Goal: Task Accomplishment & Management: Use online tool/utility

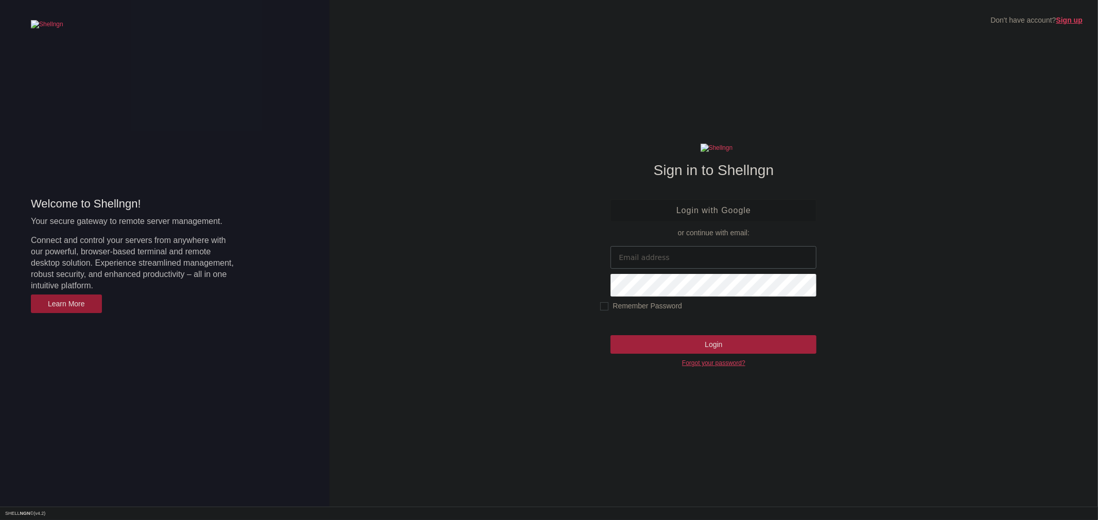
type input "[EMAIL_ADDRESS][DOMAIN_NAME]"
click at [728, 354] on input "Login" at bounding box center [713, 344] width 206 height 19
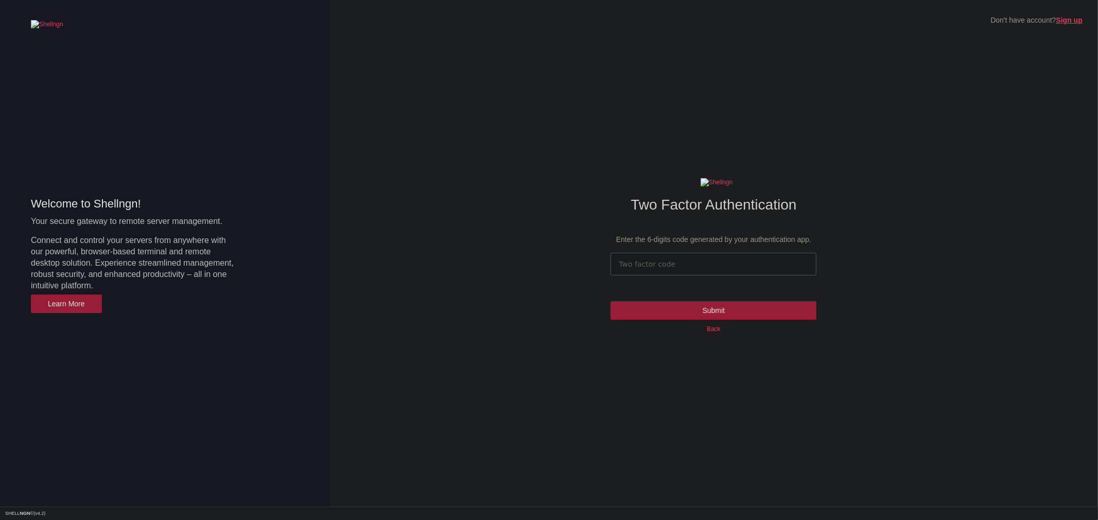
click at [693, 267] on input "number" at bounding box center [713, 264] width 206 height 23
click at [690, 261] on input "number" at bounding box center [713, 264] width 206 height 23
type input "564143"
click at [610, 301] on input "Submit" at bounding box center [713, 310] width 206 height 19
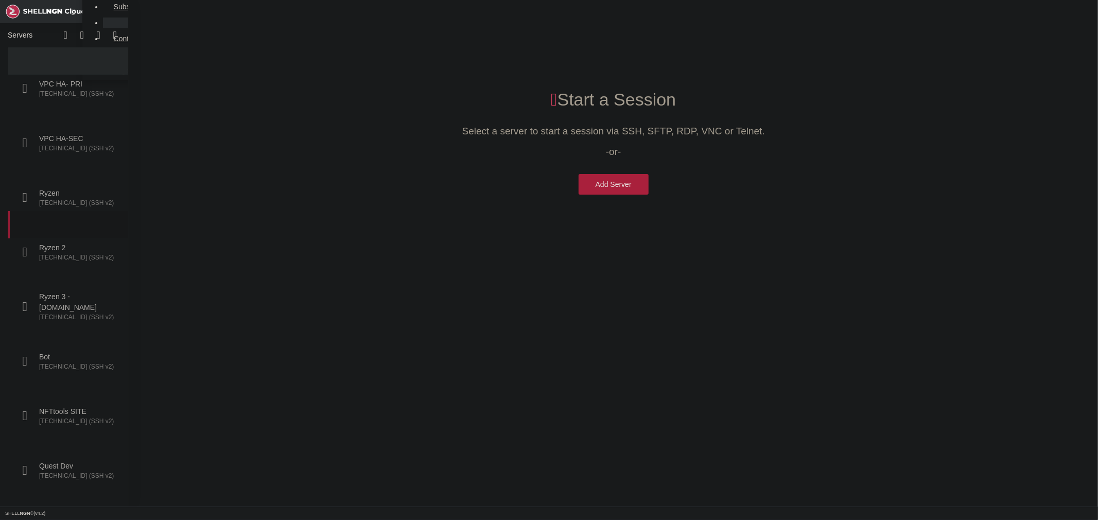
click at [42, 242] on span "Ryzen 2" at bounding box center [78, 247] width 78 height 11
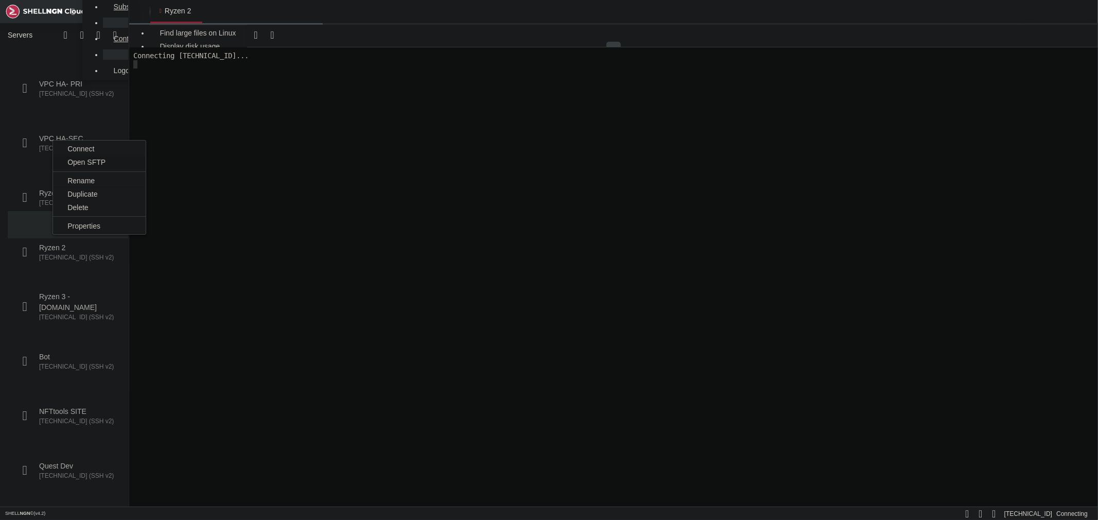
click at [102, 160] on span "Open SFTP" at bounding box center [86, 162] width 38 height 8
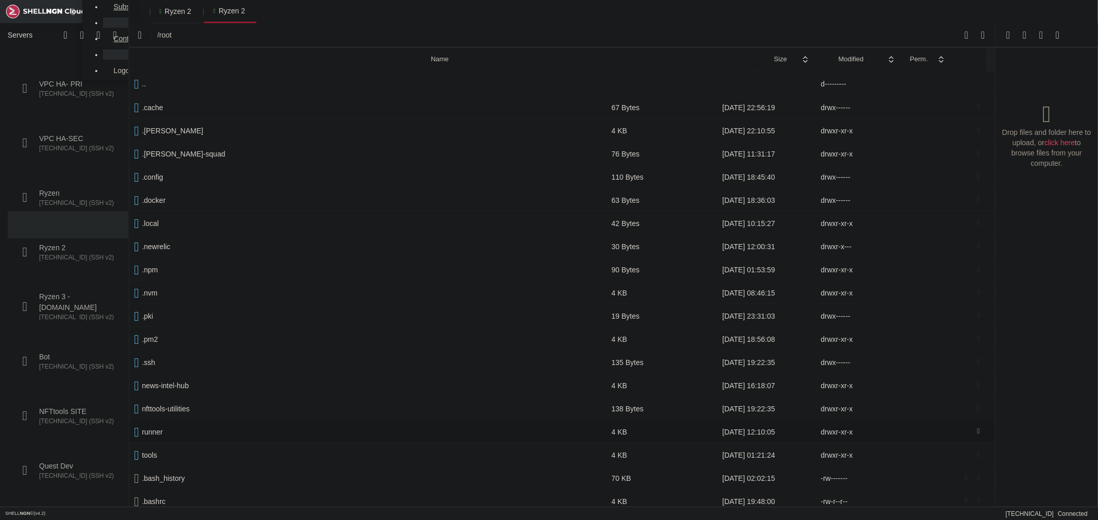
click at [169, 431] on span " runner" at bounding box center [367, 431] width 467 height 9
type input "/root/runner"
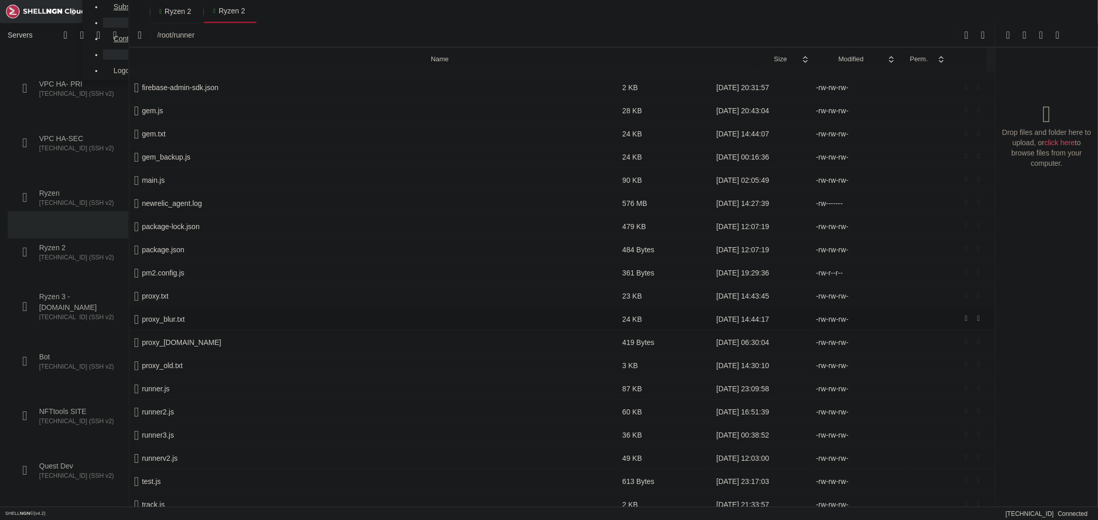
scroll to position [485, 0]
click at [165, 14] on span "Ryzen 2" at bounding box center [178, 11] width 26 height 10
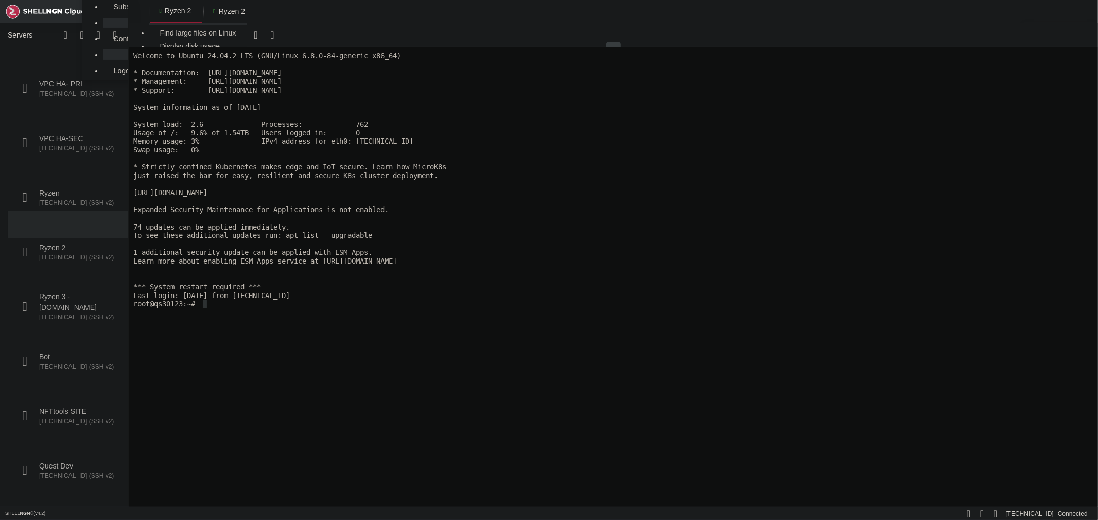
click at [365, 224] on x-row "74 updates can be applied immediately." at bounding box center [612, 226] width 959 height 9
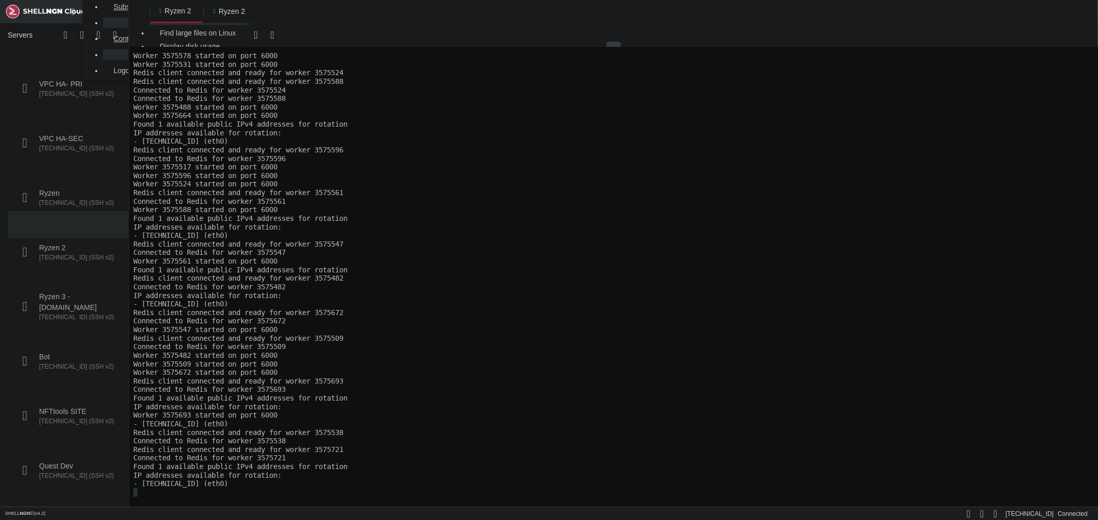
scroll to position [1806, 0]
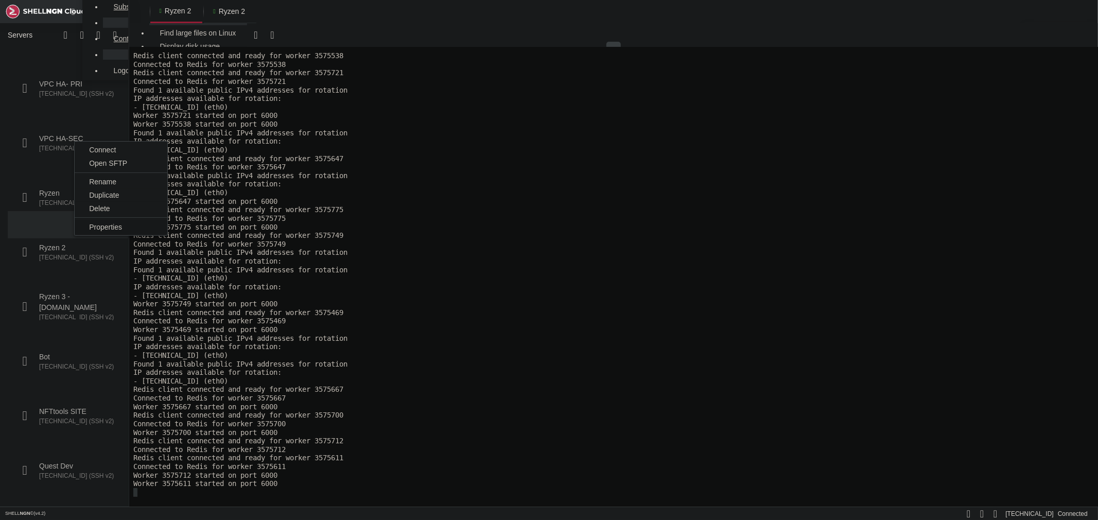
click at [107, 229] on span "Properties" at bounding box center [105, 227] width 33 height 8
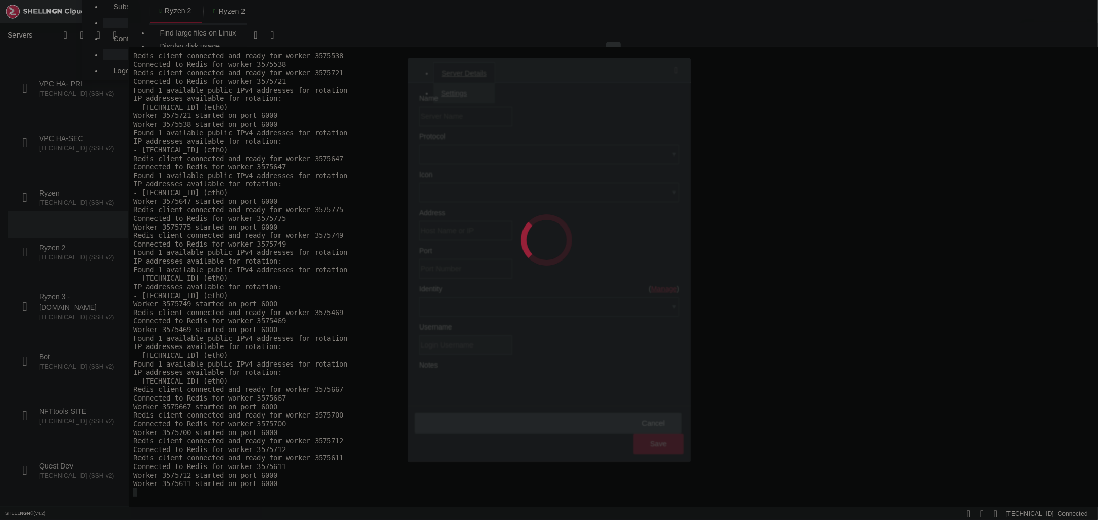
type input "Ryzen 2"
type input "[TECHNICAL_ID]"
type input "22"
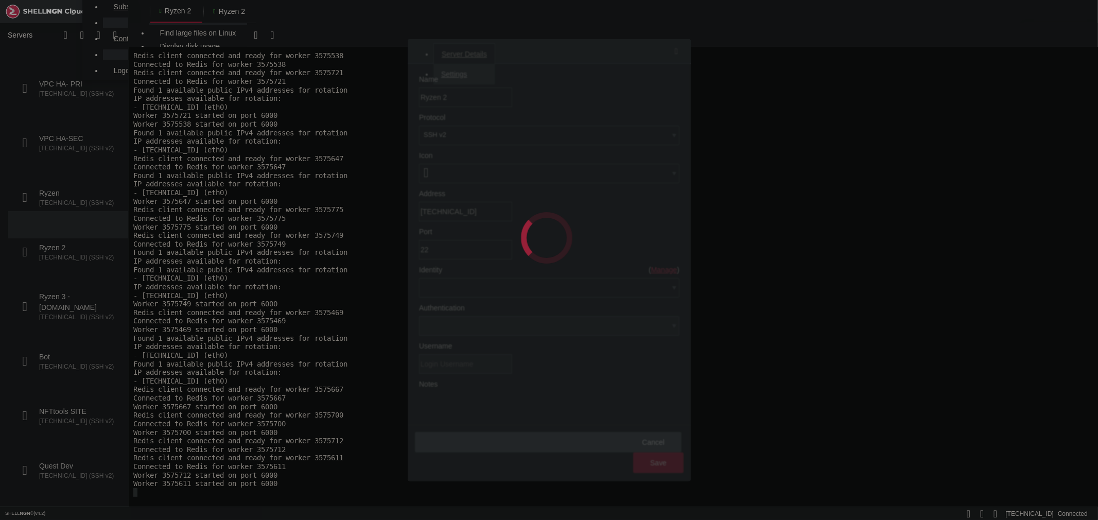
type input "root"
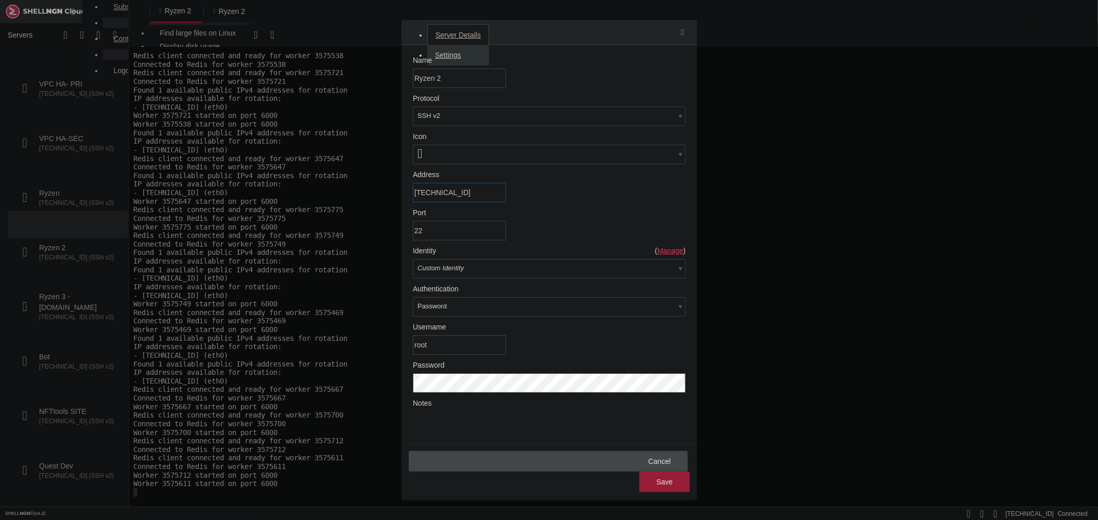
drag, startPoint x: 481, startPoint y: 203, endPoint x: 328, endPoint y: 203, distance: 153.4
click at [330, 203] on div "Server Details Settings Name Ryzen 2 Protocol SSH v2 Icon" at bounding box center [549, 260] width 1098 height 520
click at [629, 451] on div "Cancel" at bounding box center [548, 461] width 279 height 21
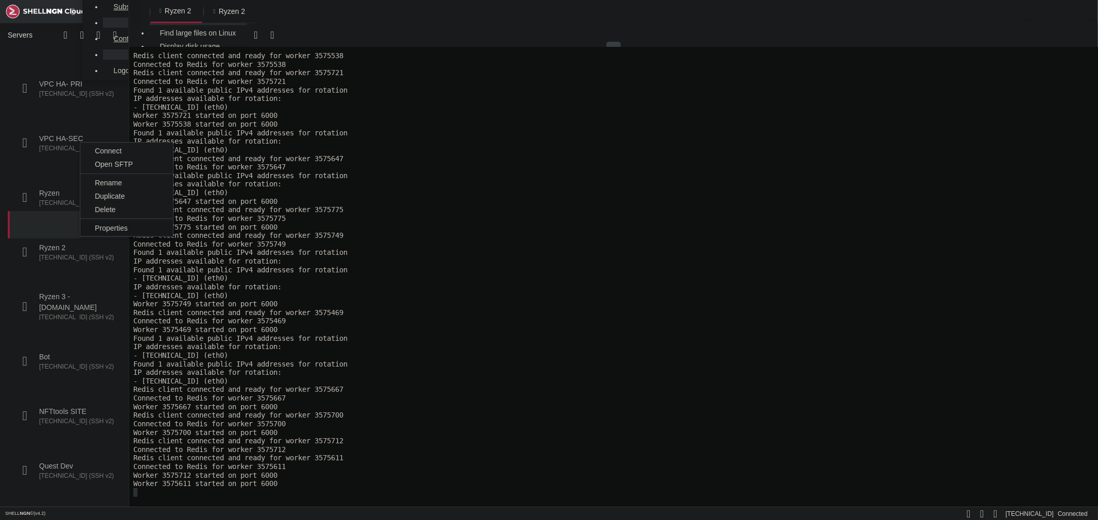
click at [139, 227] on li "Properties" at bounding box center [126, 227] width 93 height 13
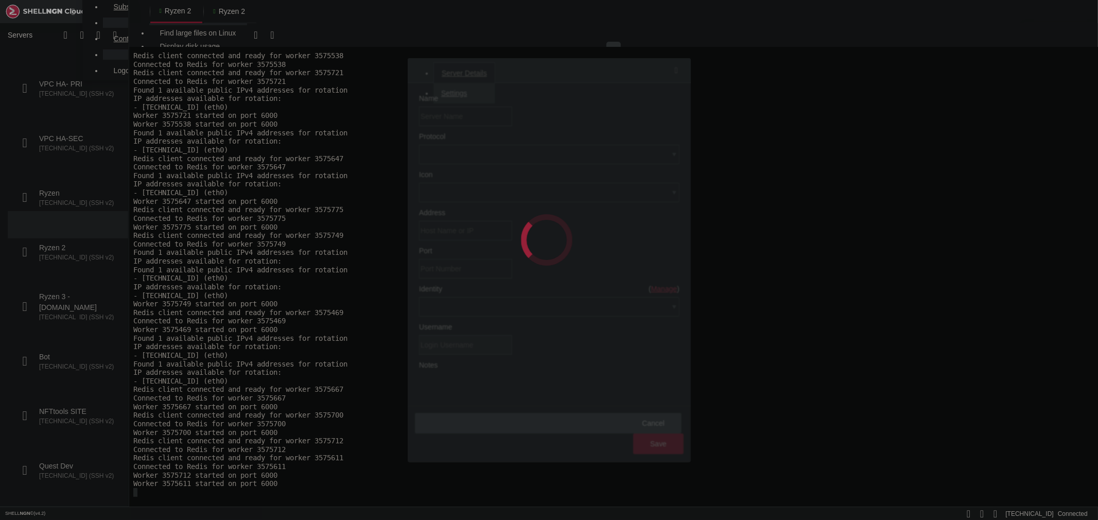
type input "Ryzen 2"
type input "[TECHNICAL_ID]"
type input "22"
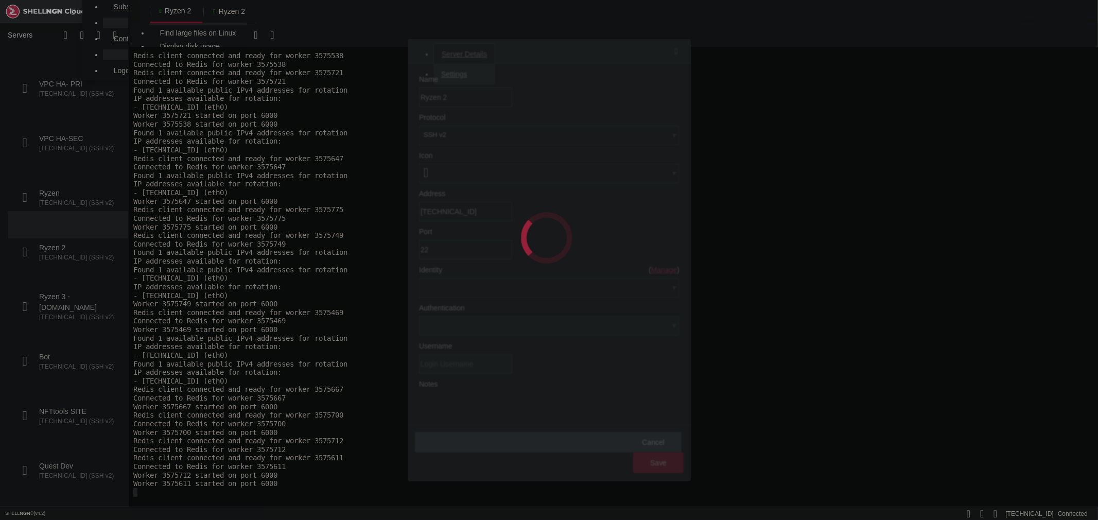
type input "root"
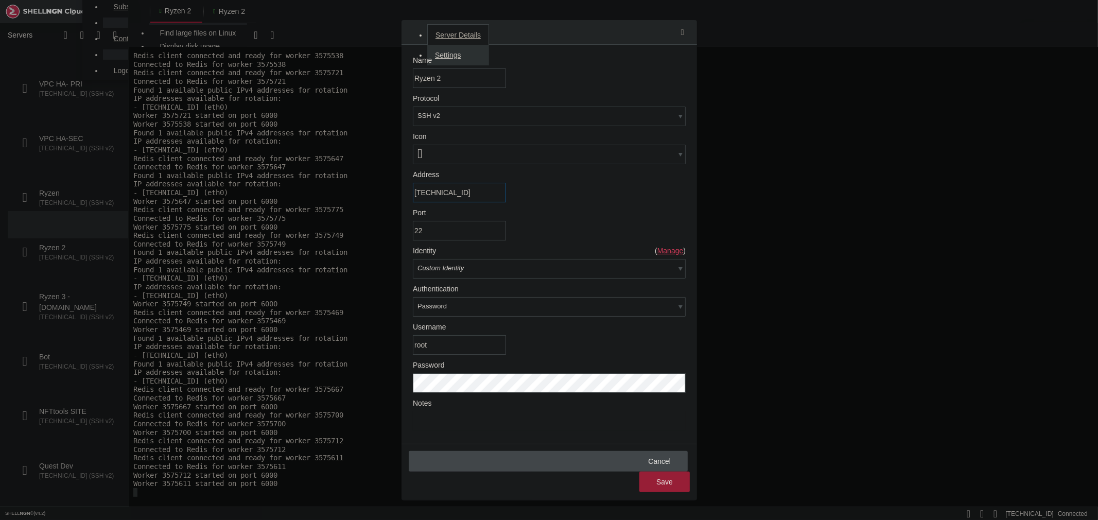
drag, startPoint x: 502, startPoint y: 207, endPoint x: 290, endPoint y: 205, distance: 211.5
click at [311, 207] on div "Server Details Settings Name Ryzen 2 Protocol SSH v2 Icon" at bounding box center [549, 260] width 1098 height 520
click at [627, 451] on div "Cancel" at bounding box center [548, 461] width 279 height 21
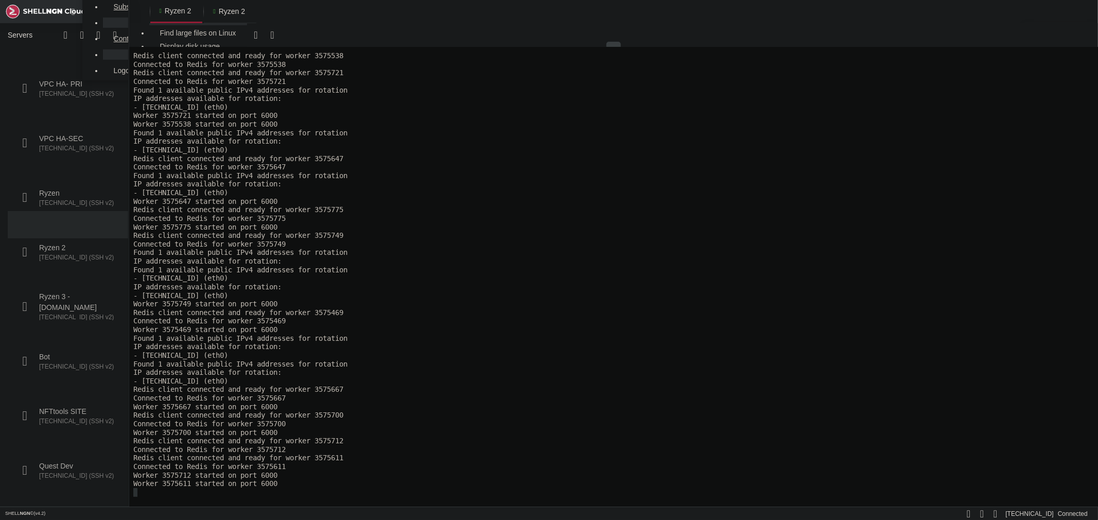
click at [470, 261] on x-row "IP addresses available for rotation:" at bounding box center [612, 260] width 959 height 9
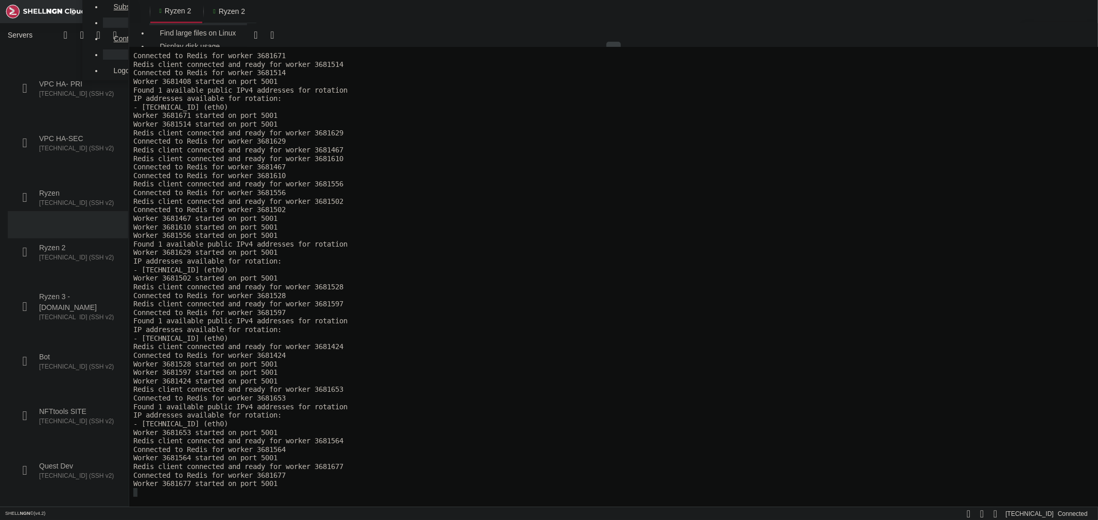
scroll to position [5246, 0]
click at [641, 249] on x-row "Worker 3681629 started on port 5001" at bounding box center [612, 252] width 959 height 9
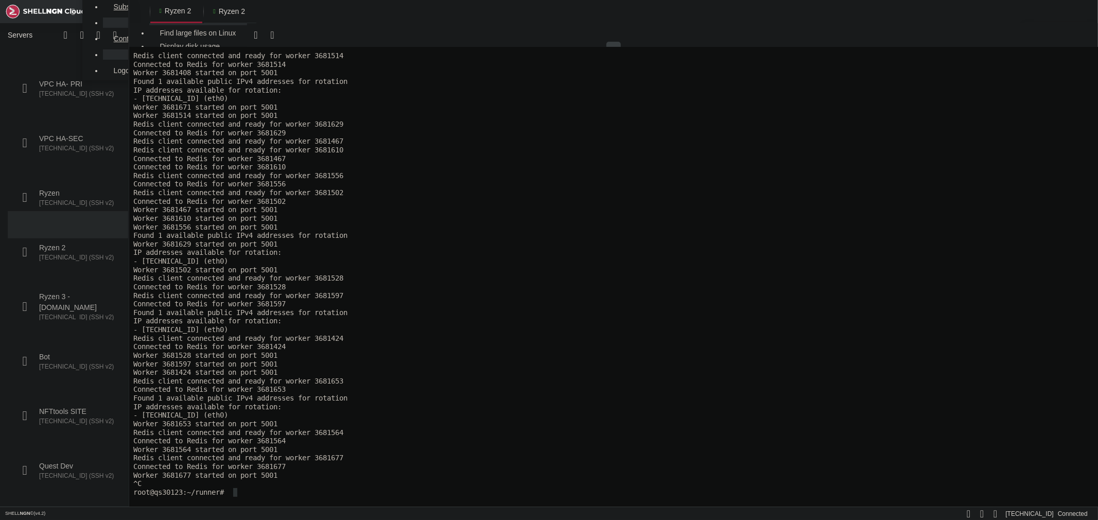
scroll to position [5253, 0]
click at [213, 10] on icon at bounding box center [215, 11] width 4 height 6
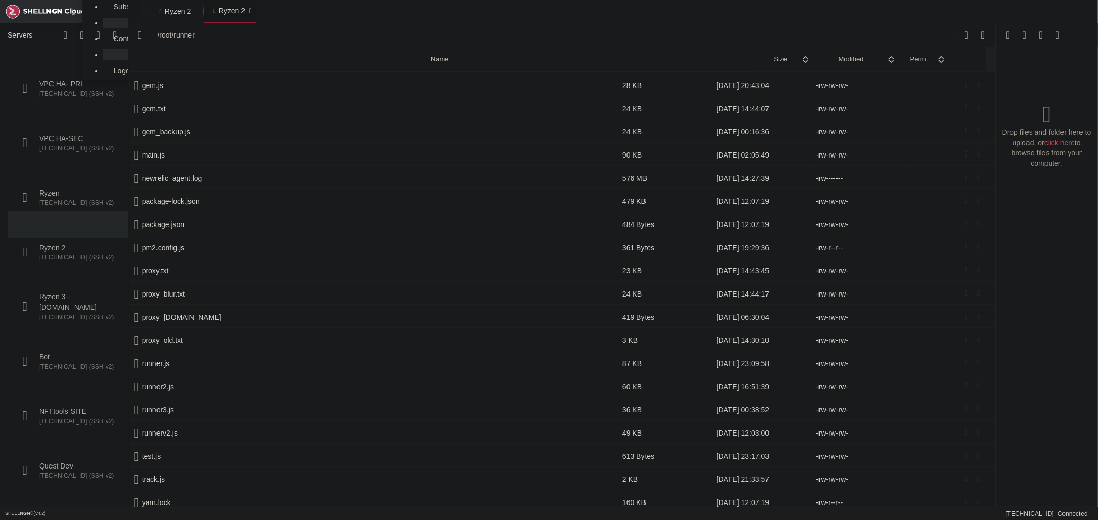
scroll to position [5255, 0]
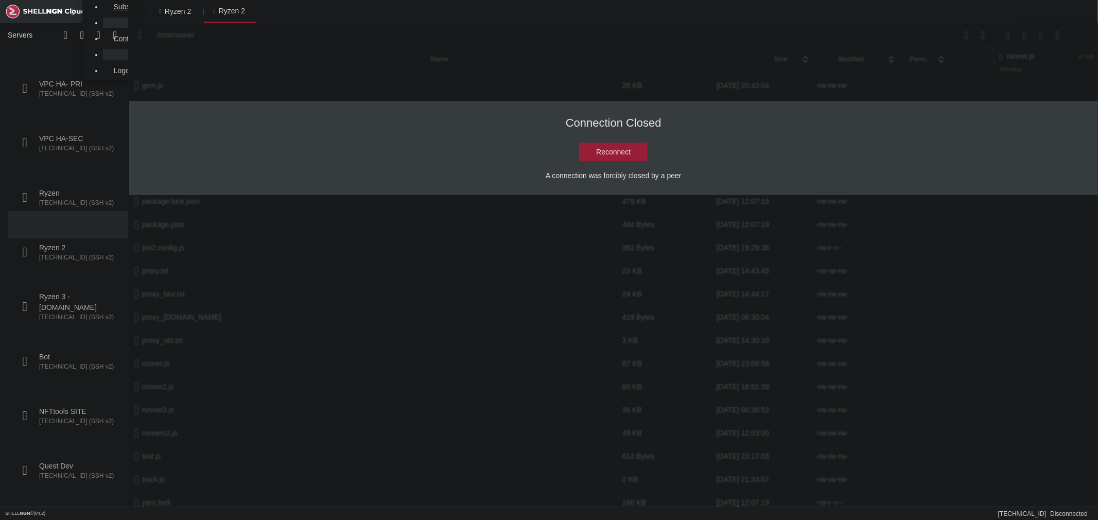
click at [619, 153] on button "Reconnect" at bounding box center [613, 152] width 68 height 19
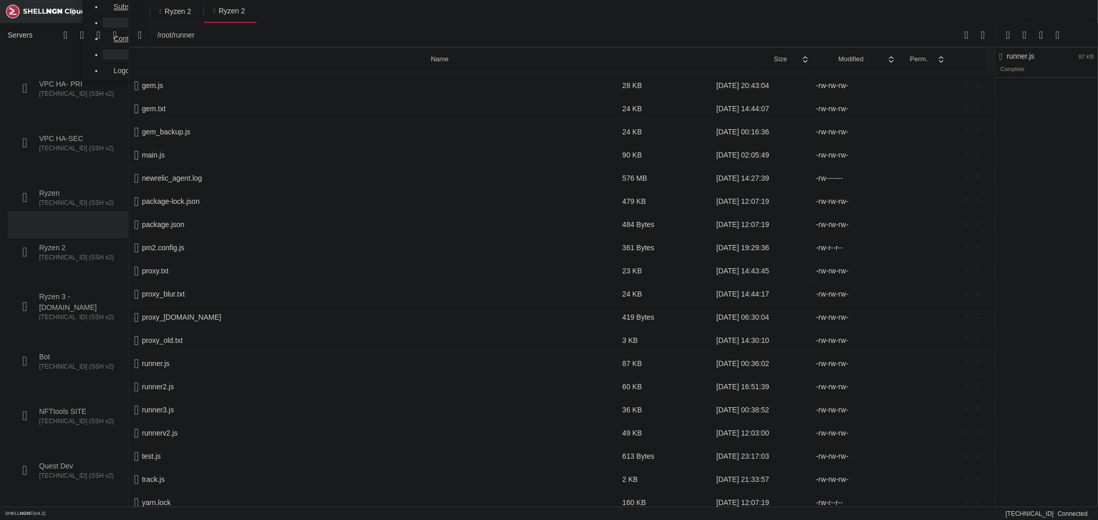
scroll to position [0, 0]
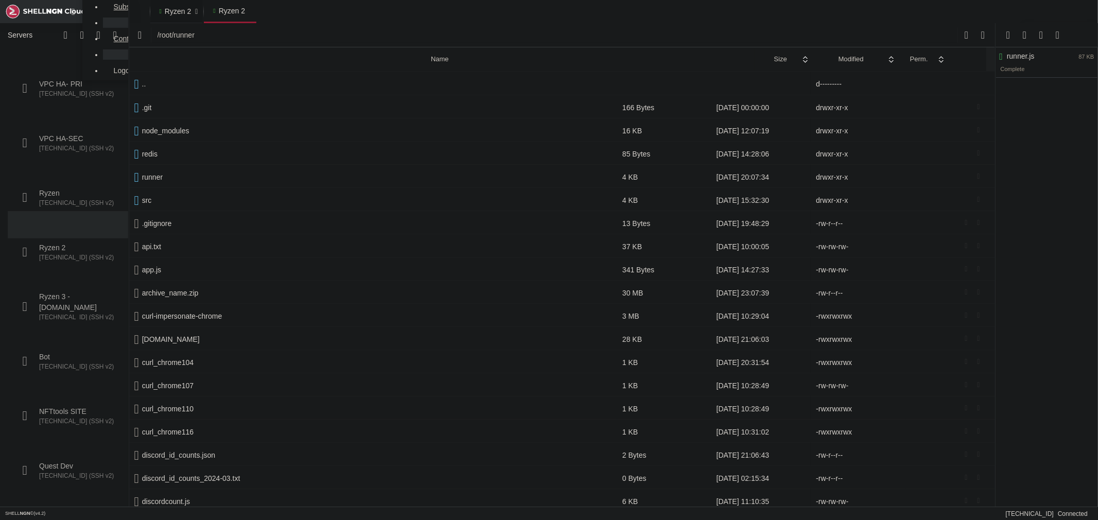
click at [165, 14] on span "Ryzen 2" at bounding box center [178, 11] width 26 height 10
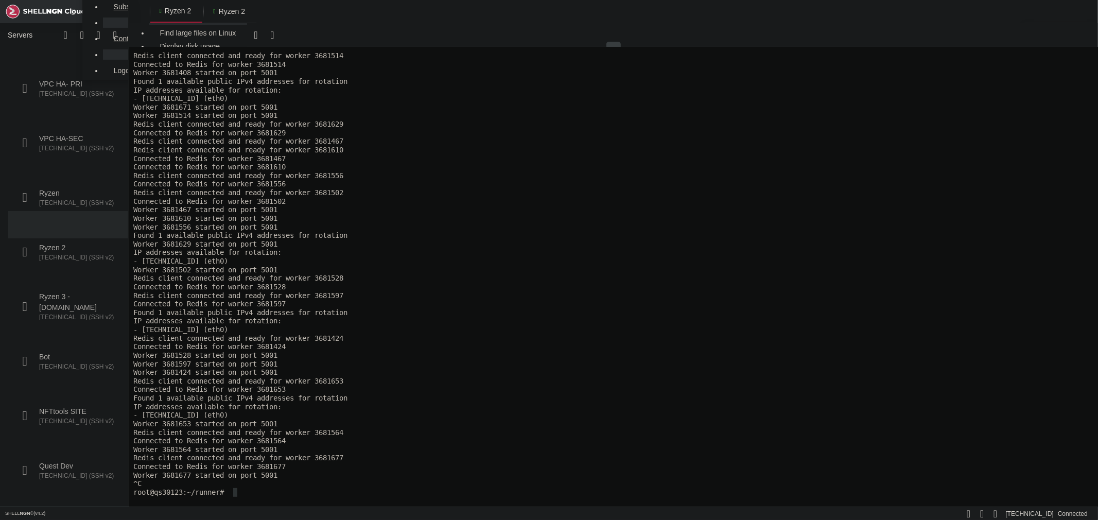
click at [439, 267] on x-row "Worker 3681502 started on port 5001" at bounding box center [612, 269] width 959 height 9
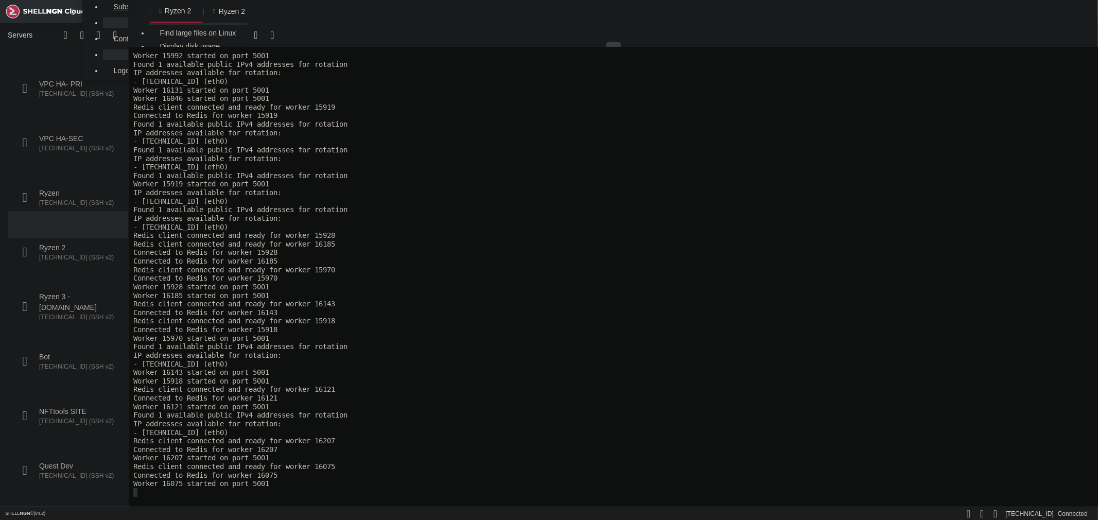
scroll to position [6975, 0]
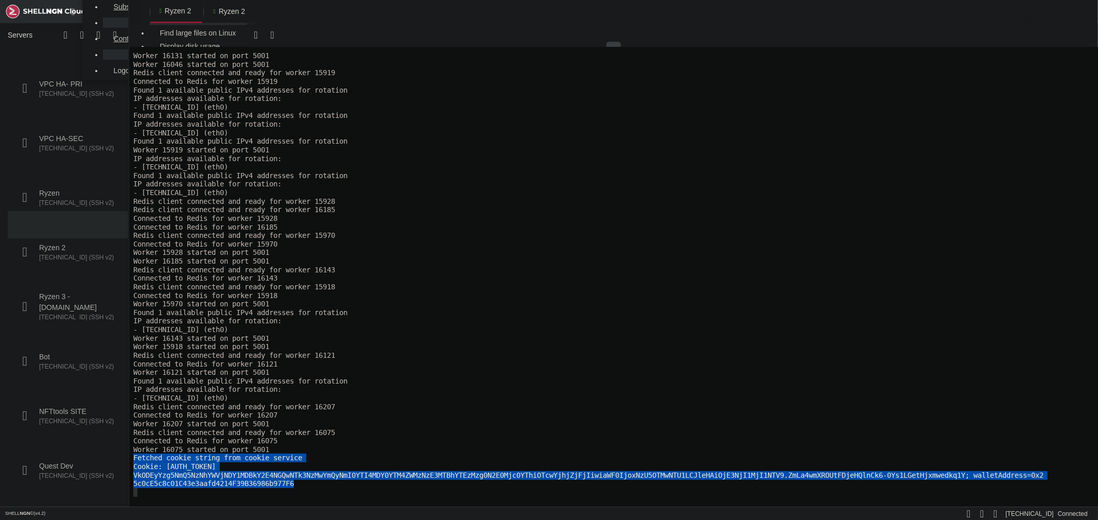
drag, startPoint x: 307, startPoint y: 484, endPoint x: 133, endPoint y: 458, distance: 176.3
click at [133, 458] on div "Worker 16131 started on port 5001 Worker 16046 started on port 5001 Redis clien…" at bounding box center [612, 271] width 959 height 449
copy div "Fetched cookie string from cookie service Cookie: [AUTH_TOKEN] VkODEyYzg5NmQ5Nz…"
drag, startPoint x: 307, startPoint y: 481, endPoint x: 133, endPoint y: 459, distance: 174.9
click at [133, 459] on div "Worker 16131 started on port 5001 Worker 16046 started on port 5001 Redis clien…" at bounding box center [612, 271] width 959 height 449
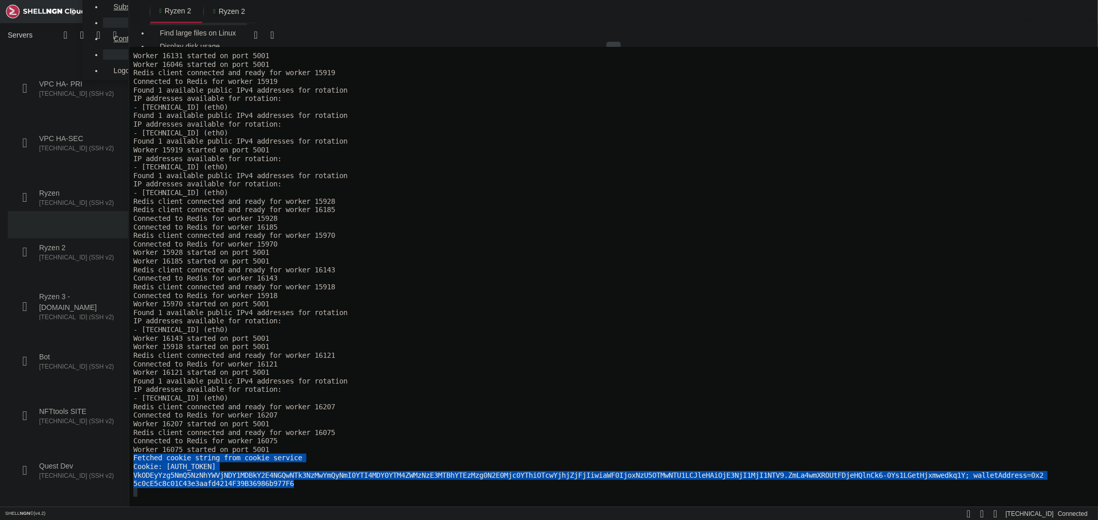
copy div "Fetched cookie string from cookie service Cookie: [AUTH_TOKEN] VkODEyYzg5NmQ5Nz…"
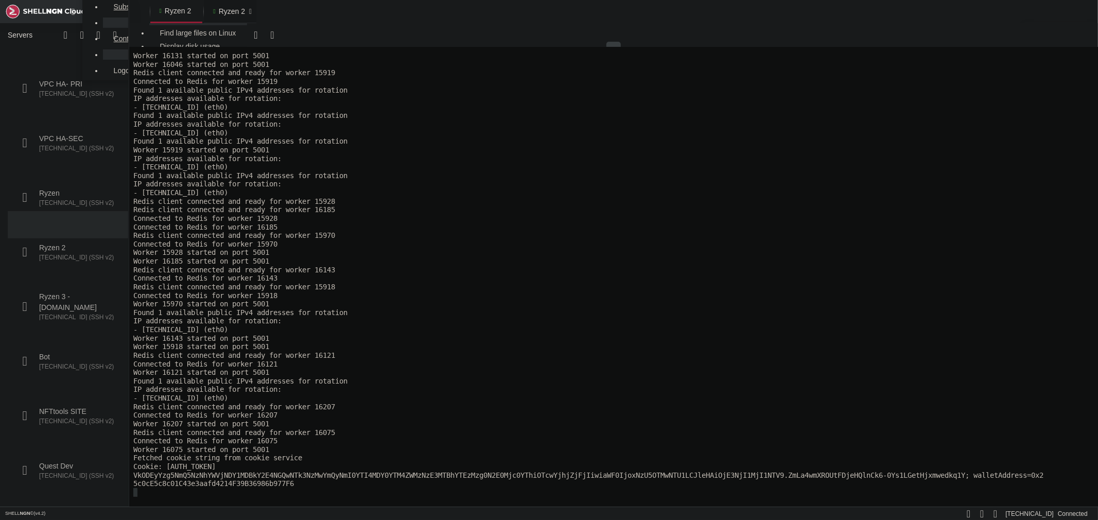
click at [219, 8] on span "Ryzen 2" at bounding box center [232, 11] width 26 height 10
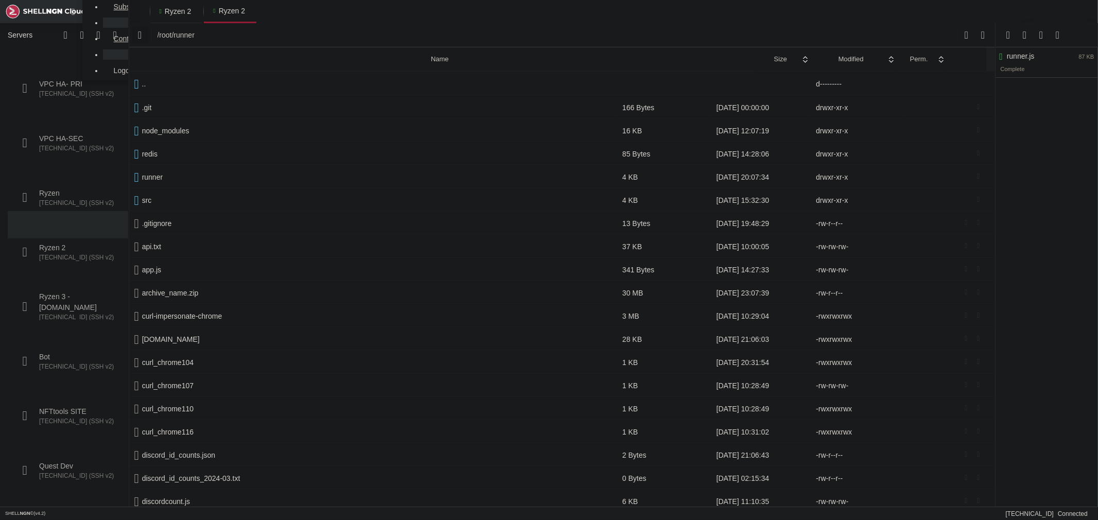
click at [142, 36] on icon "button" at bounding box center [140, 34] width 4 height 11
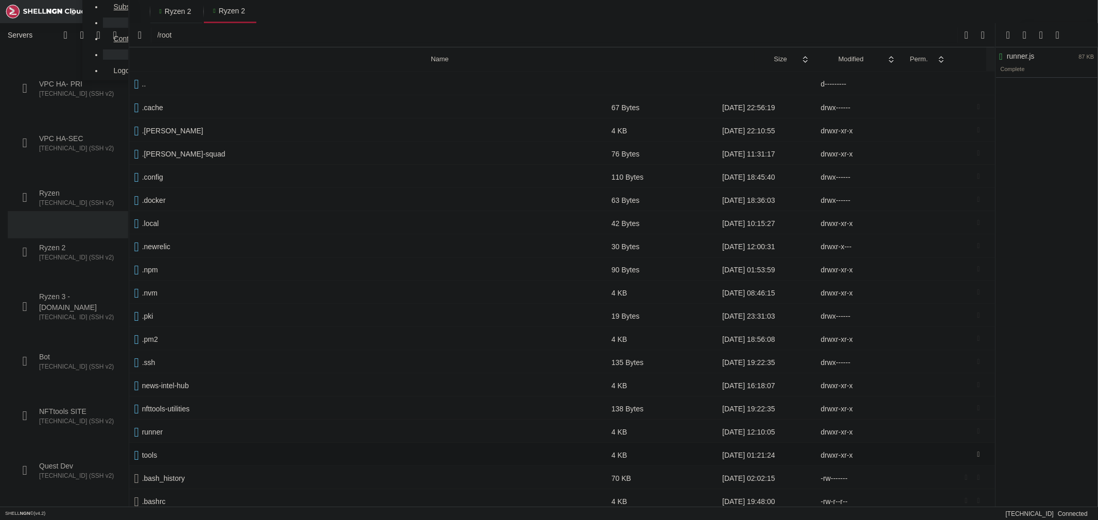
click at [158, 454] on span " tools" at bounding box center [367, 454] width 467 height 9
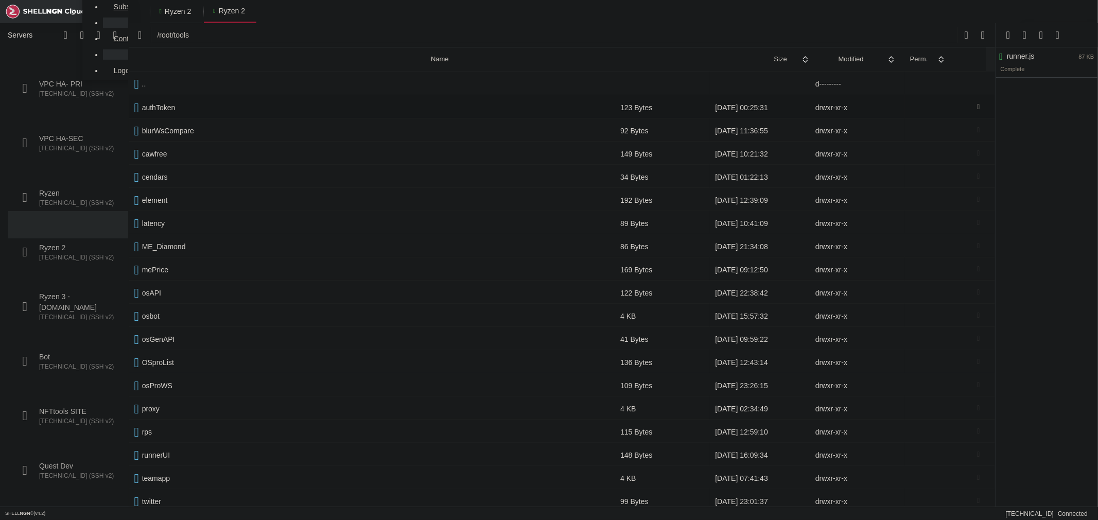
click at [193, 103] on span " authToken" at bounding box center [372, 107] width 476 height 9
type input "/root/tools/authToken"
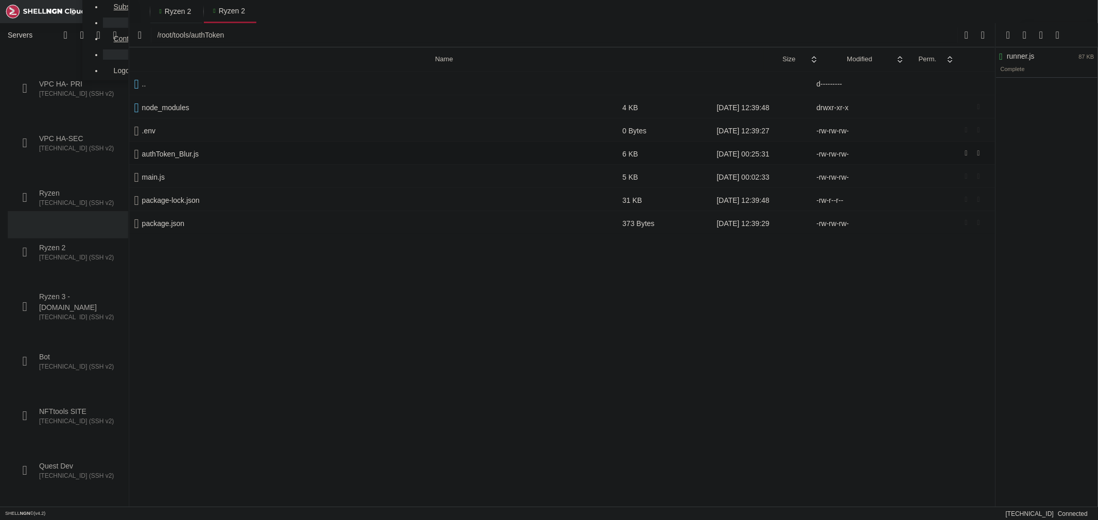
click at [967, 151] on icon at bounding box center [966, 153] width 3 height 8
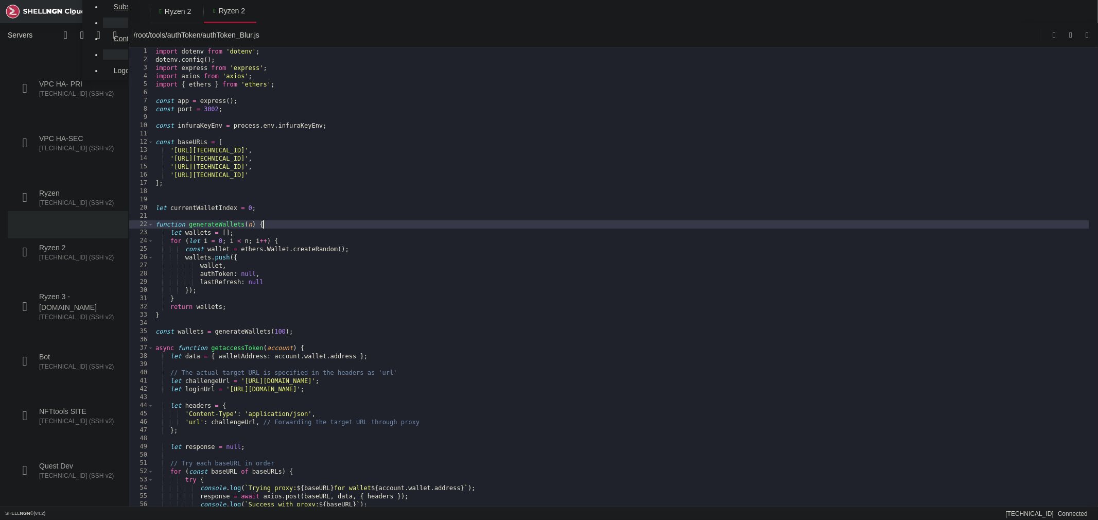
click at [540, 221] on div "import dotenv from 'dotenv' ; dotenv . config ( ) ; import express from 'expres…" at bounding box center [621, 284] width 936 height 475
type textarea "console.log(`Server running at http://localhost:${port}`); });"
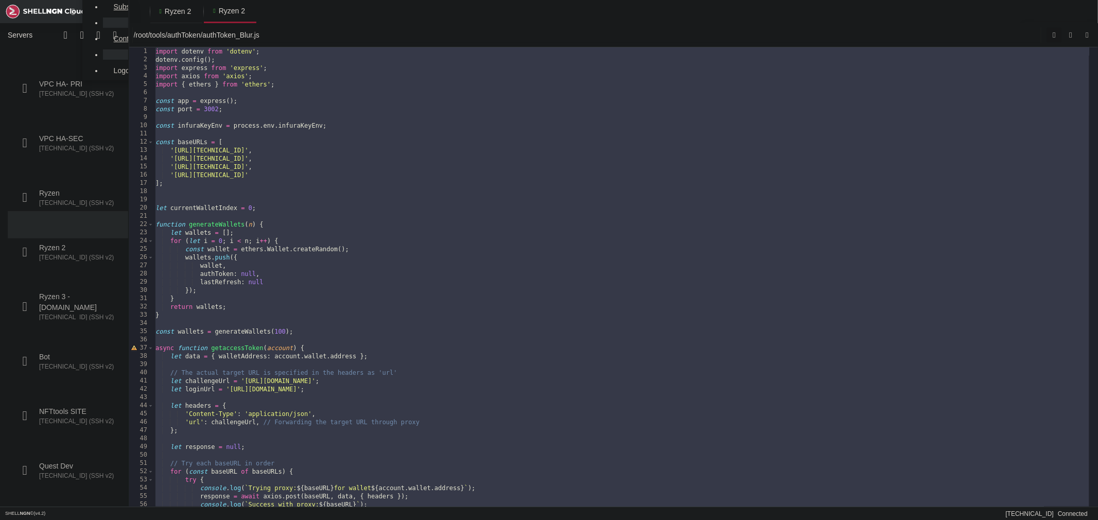
click at [1054, 34] on icon "submit" at bounding box center [1053, 35] width 3 height 4
click at [1085, 34] on icon "submit" at bounding box center [1086, 35] width 3 height 4
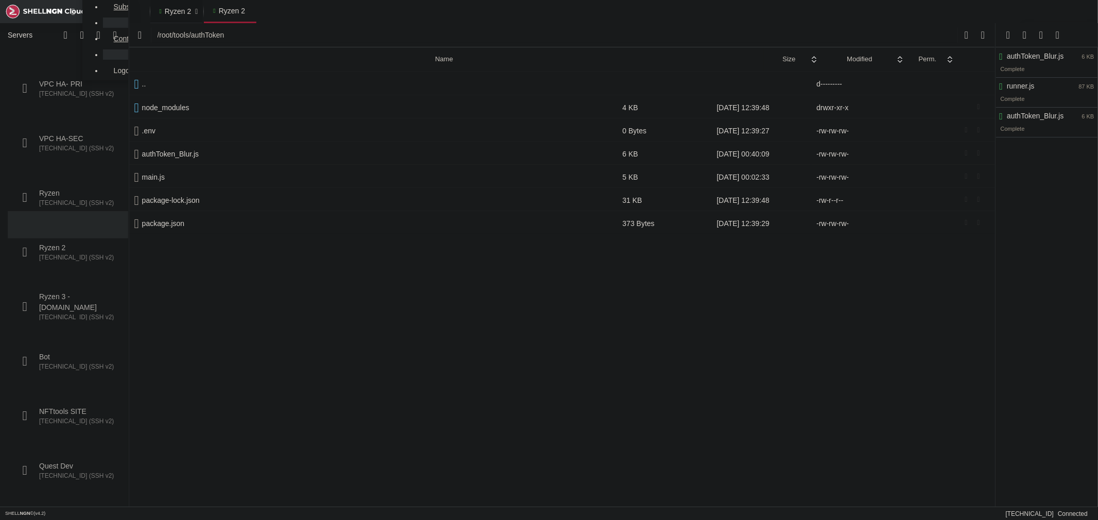
click at [165, 12] on span "Ryzen 2" at bounding box center [178, 11] width 26 height 10
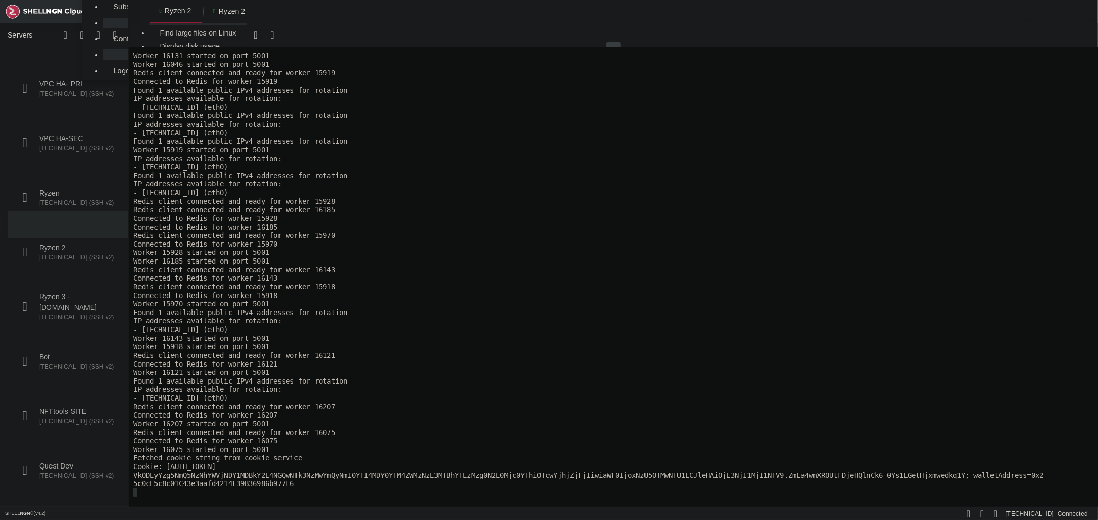
click at [433, 253] on x-row "Worker 15928 started on port 5001" at bounding box center [612, 252] width 959 height 9
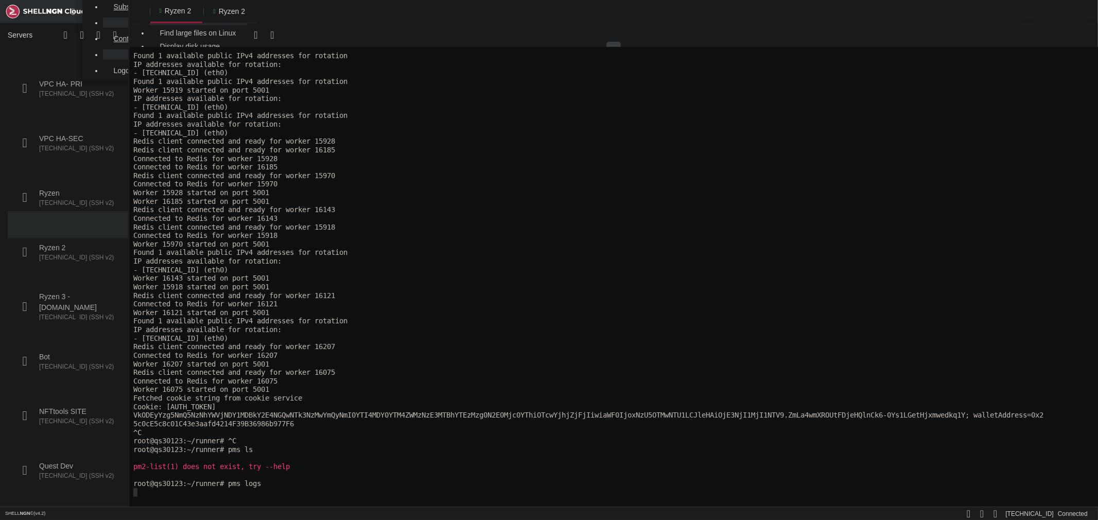
scroll to position [7164, 0]
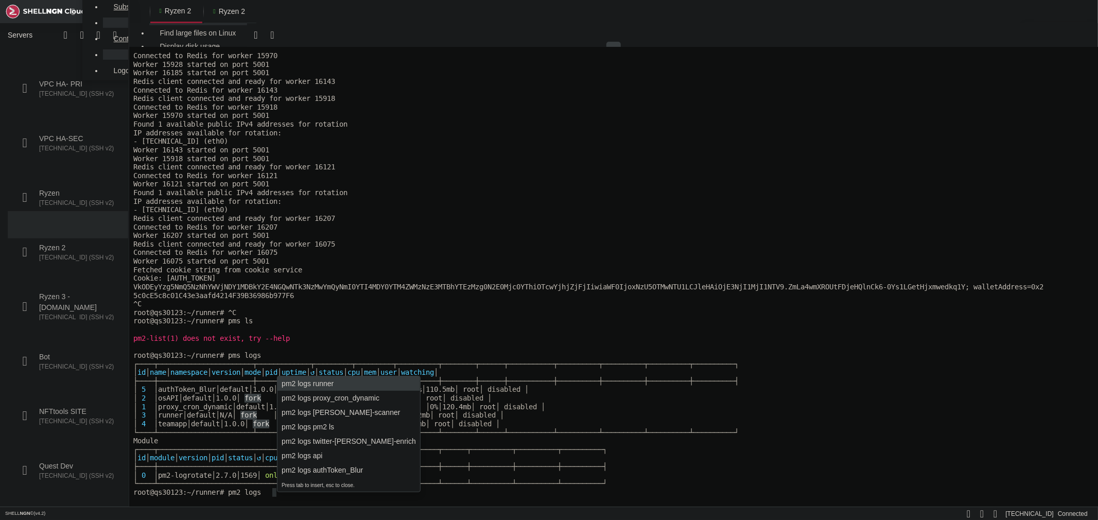
drag, startPoint x: 225, startPoint y: 385, endPoint x: 162, endPoint y: 385, distance: 62.8
click at [162, 385] on x-row "│ 5 │ authToken_Blur │ default │ 1.0.0 │ fork │ 1606 │ 14D │ 0 │ online │ 0% │ …" at bounding box center [612, 388] width 959 height 9
copy x-row "authToken_Blur"
click at [193, 376] on span "├────┼───────────────────────┼─────────────┼─────────┼─────────┼──────────┼────…" at bounding box center [435, 380] width 605 height 8
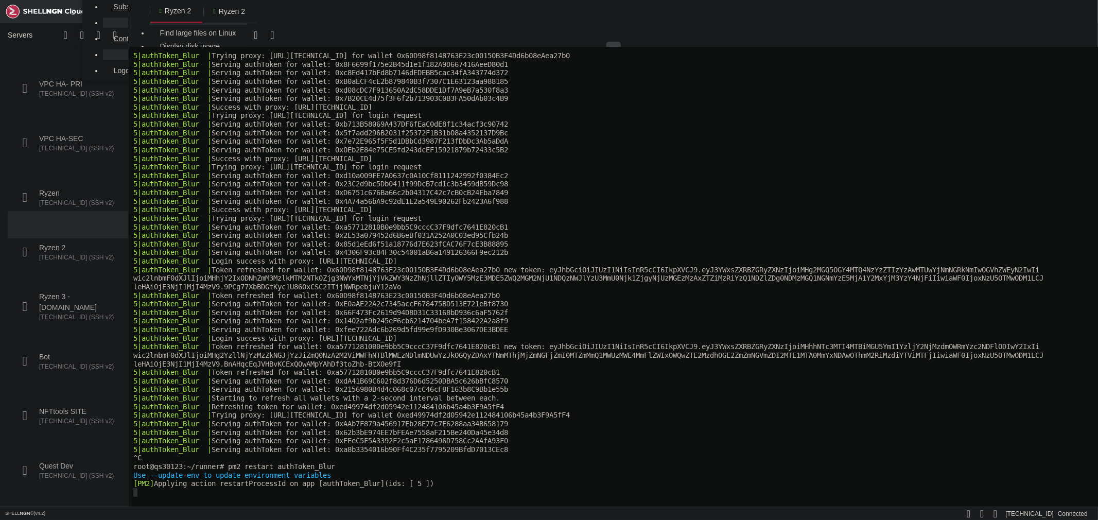
scroll to position [9038, 0]
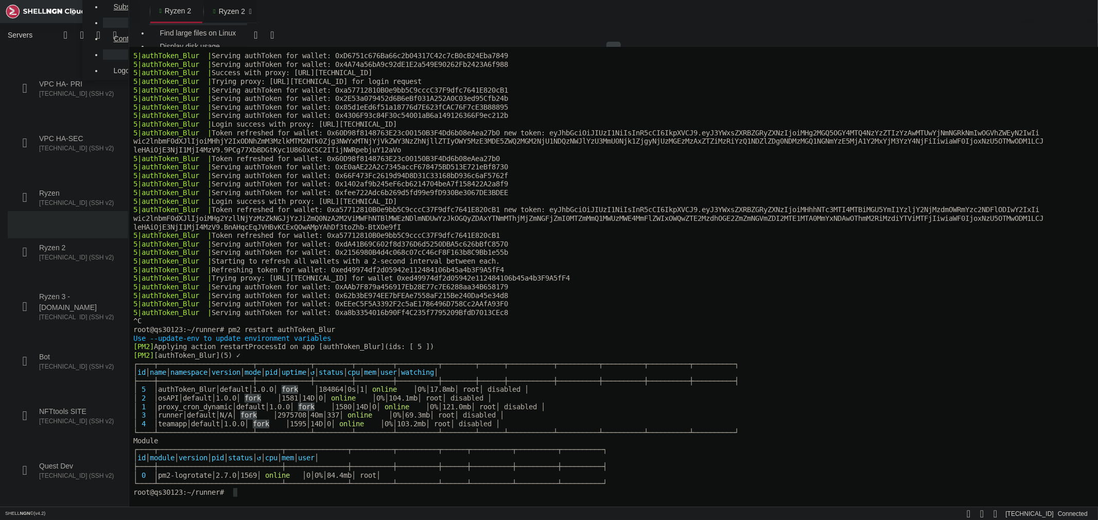
click at [219, 12] on span "Ryzen 2" at bounding box center [232, 11] width 26 height 10
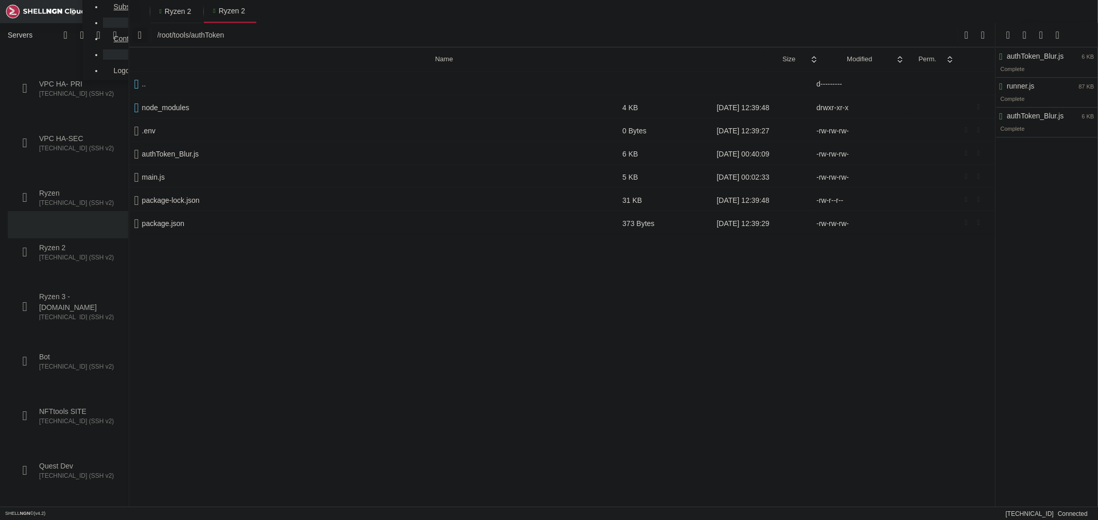
click at [138, 36] on icon "button" at bounding box center [140, 34] width 4 height 11
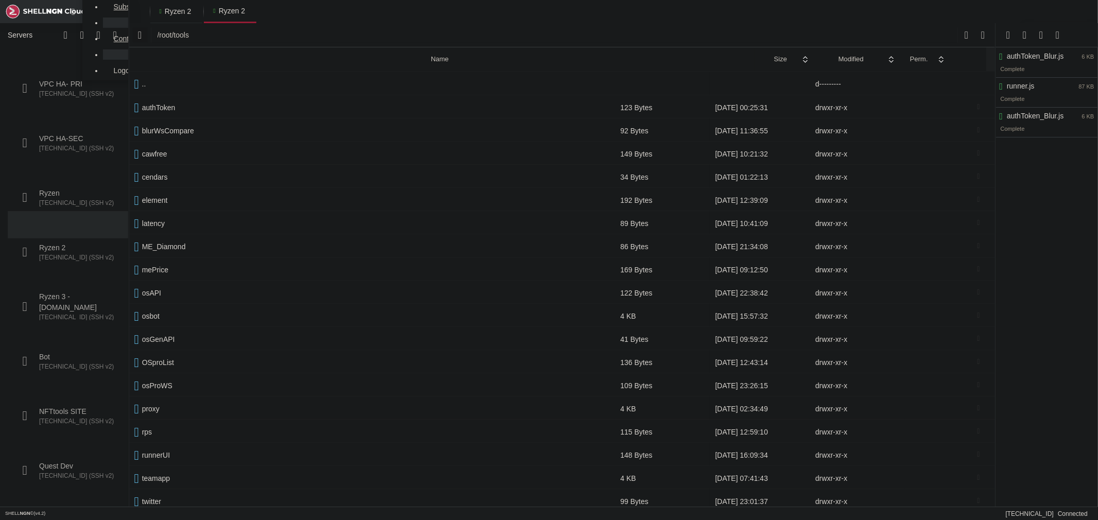
click at [138, 35] on icon "button" at bounding box center [140, 34] width 4 height 11
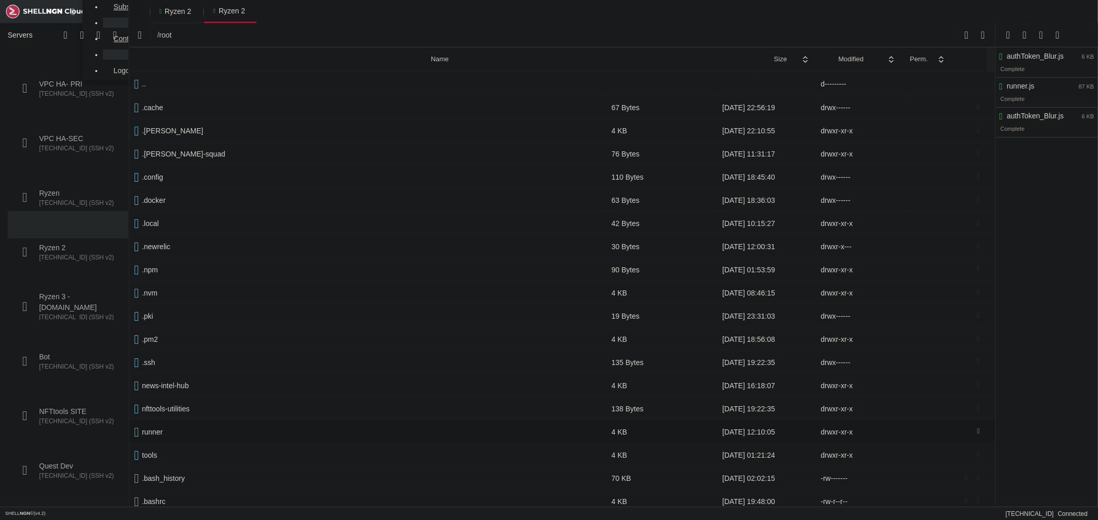
click at [172, 432] on span " runner" at bounding box center [367, 431] width 467 height 9
type input "/root/runner"
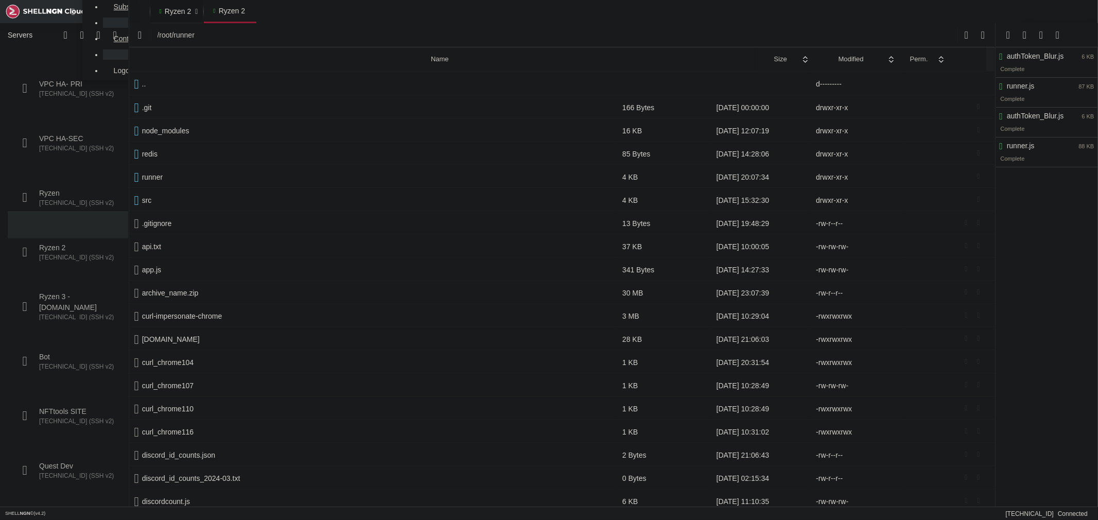
click at [165, 9] on span "Ryzen 2" at bounding box center [178, 11] width 26 height 10
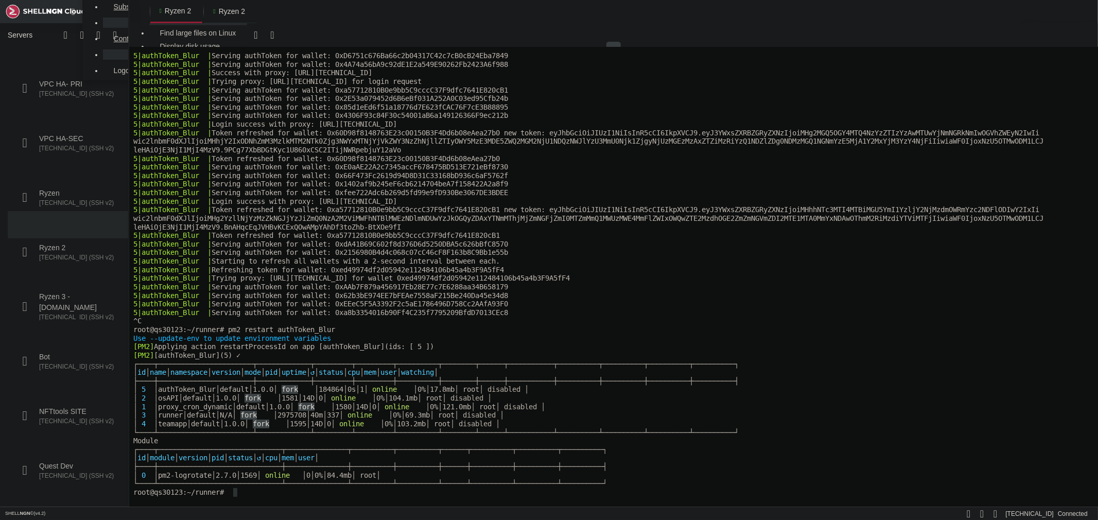
click at [514, 284] on x-row "5|authToken_Blur | Serving authToken for wallet: 0xAAb7F879a456917Eb28E77c7E628…" at bounding box center [612, 286] width 959 height 9
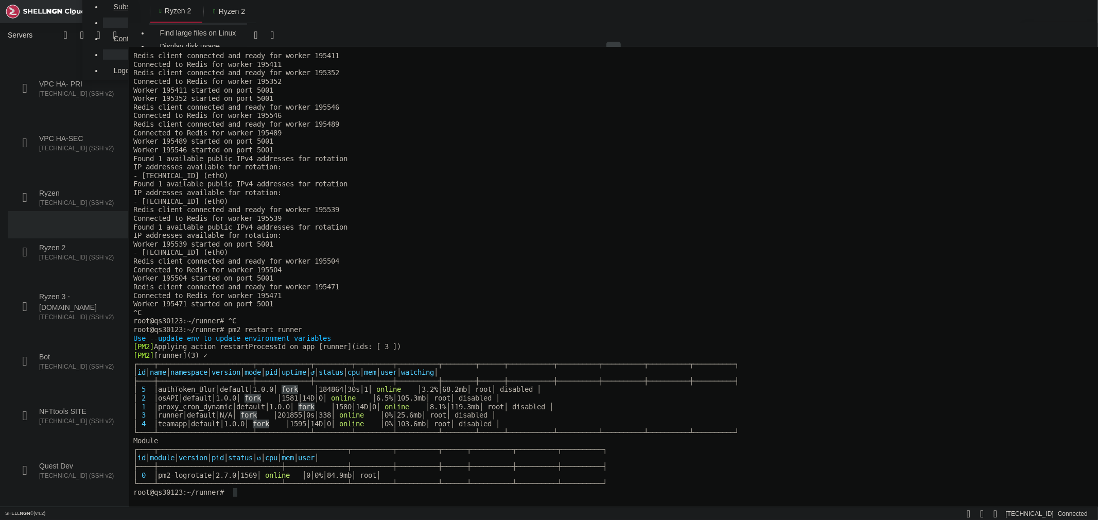
scroll to position [10903, 0]
click at [785, 130] on x-row "Connected to Redis for worker 195489" at bounding box center [612, 132] width 959 height 9
click at [61, 188] on span "Ryzen" at bounding box center [78, 193] width 78 height 11
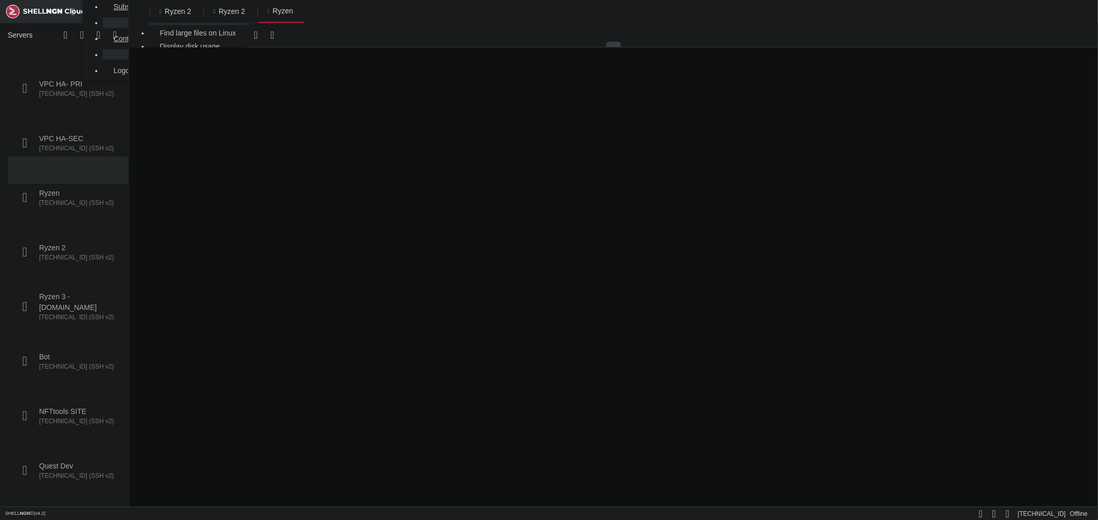
scroll to position [0, 0]
click at [102, 138] on span "Open SFTP" at bounding box center [104, 140] width 38 height 8
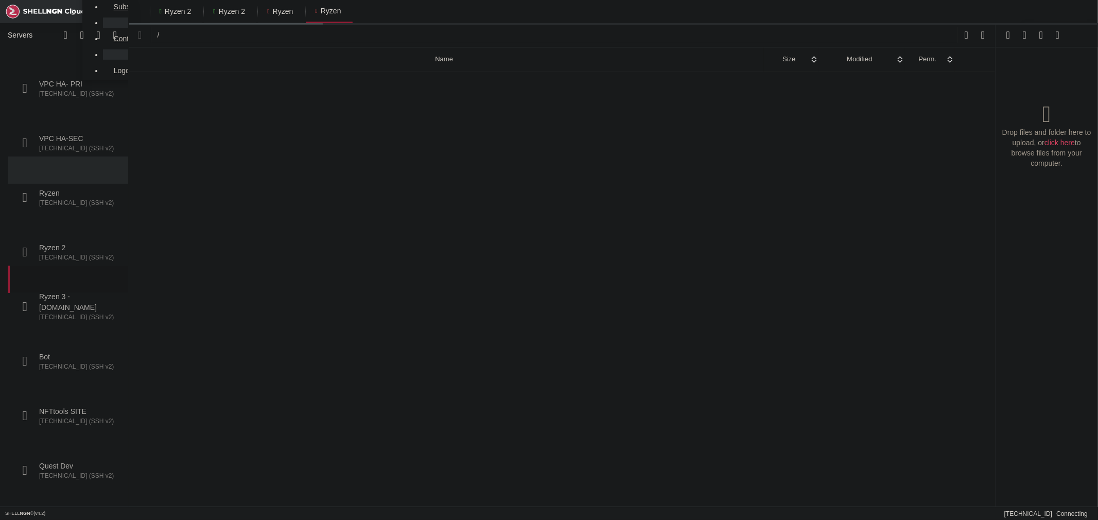
click at [77, 291] on span "Ryzen 3 - [DOMAIN_NAME]" at bounding box center [78, 302] width 78 height 22
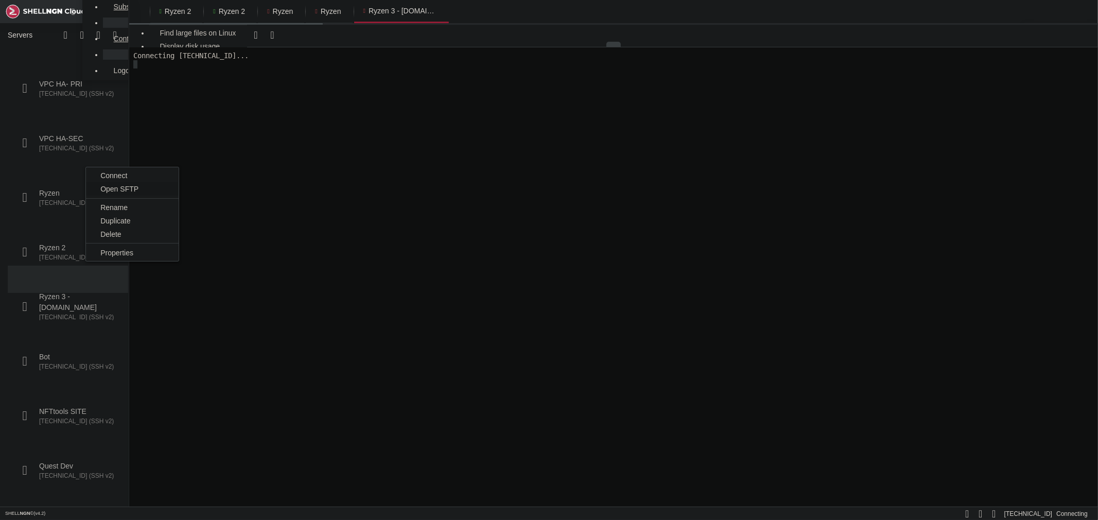
click at [115, 186] on span "Open SFTP" at bounding box center [119, 189] width 38 height 8
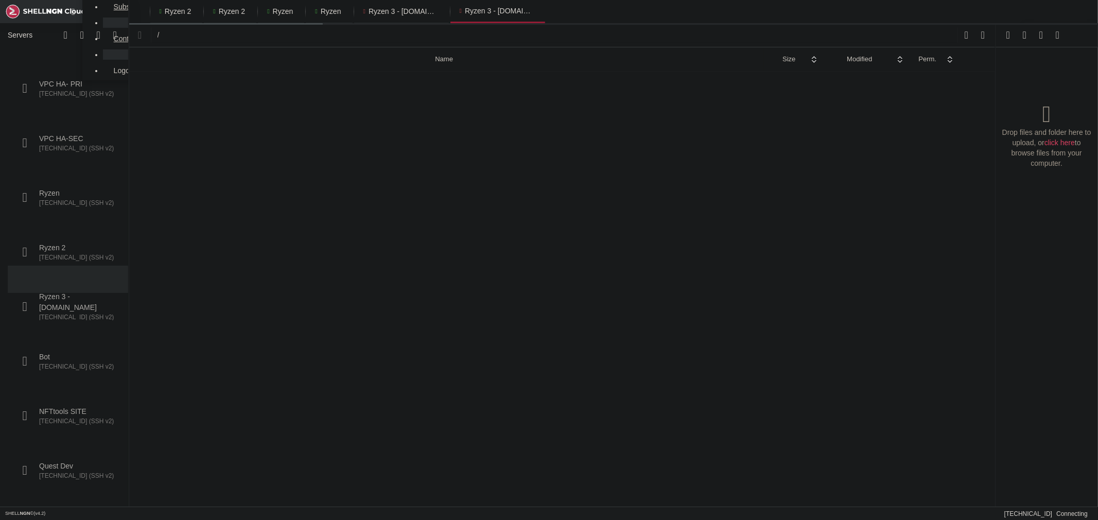
type input "/root"
click at [281, 13] on span "Ryzen" at bounding box center [283, 11] width 21 height 10
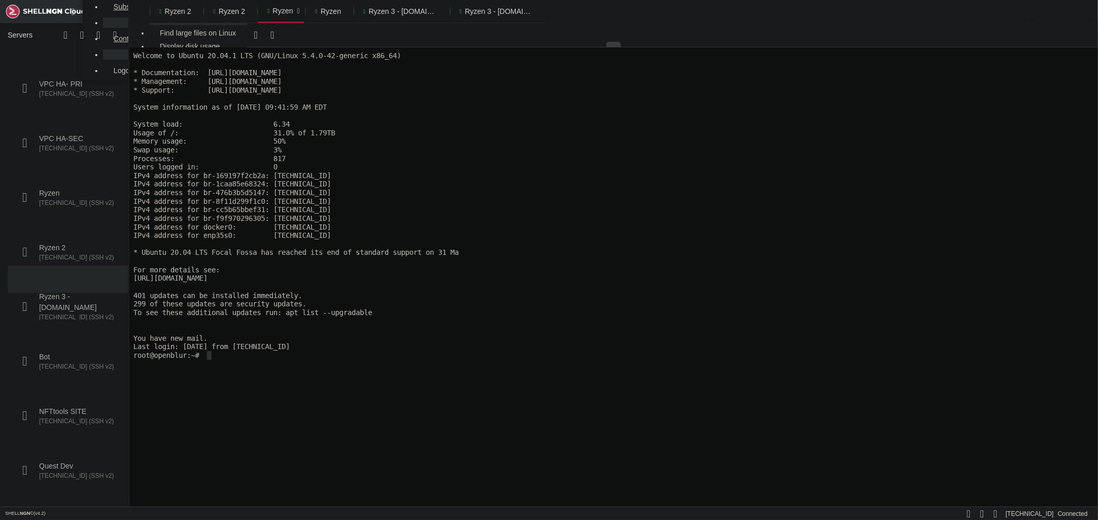
type input "/root"
click at [324, 14] on link "Ryzen " at bounding box center [329, 11] width 46 height 23
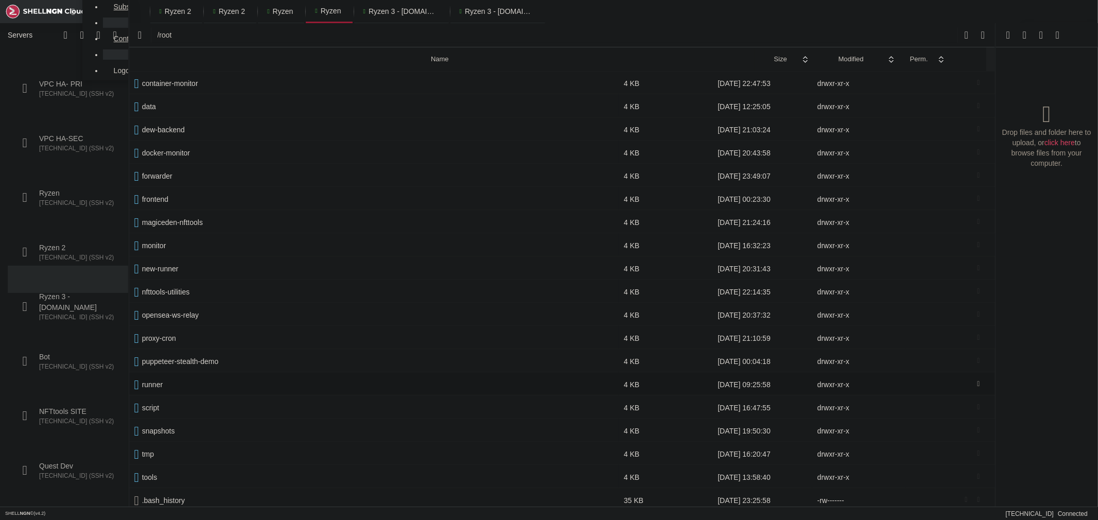
scroll to position [397, 0]
click at [159, 473] on span " tools" at bounding box center [373, 474] width 479 height 9
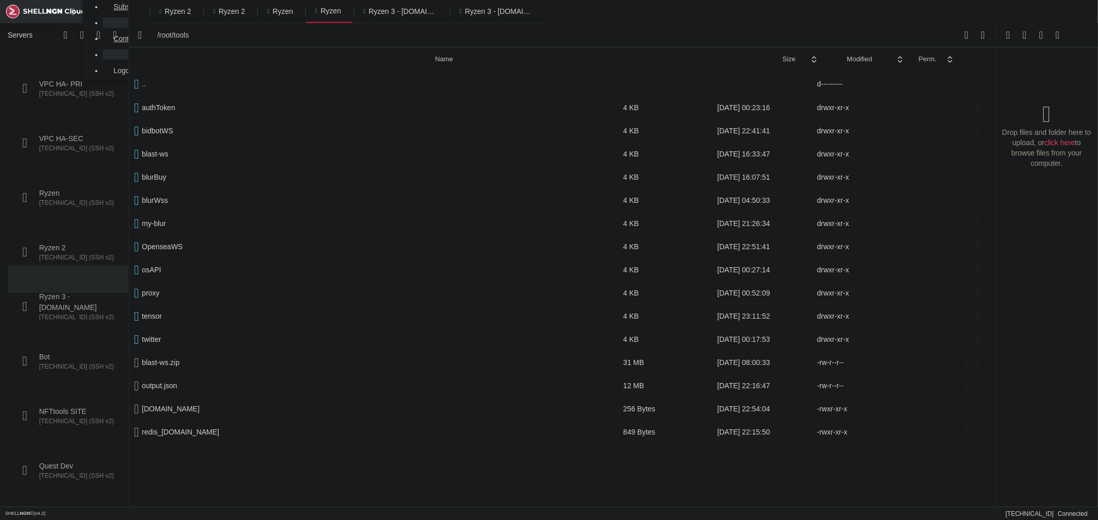
scroll to position [0, 0]
click at [175, 108] on span " authToken" at bounding box center [373, 107] width 479 height 9
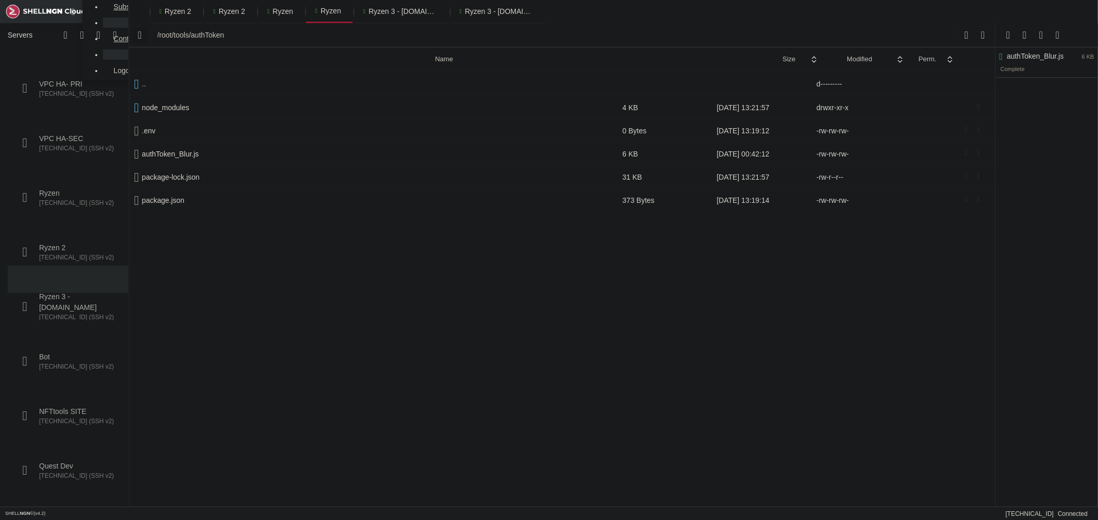
click at [138, 39] on icon "button" at bounding box center [140, 34] width 4 height 11
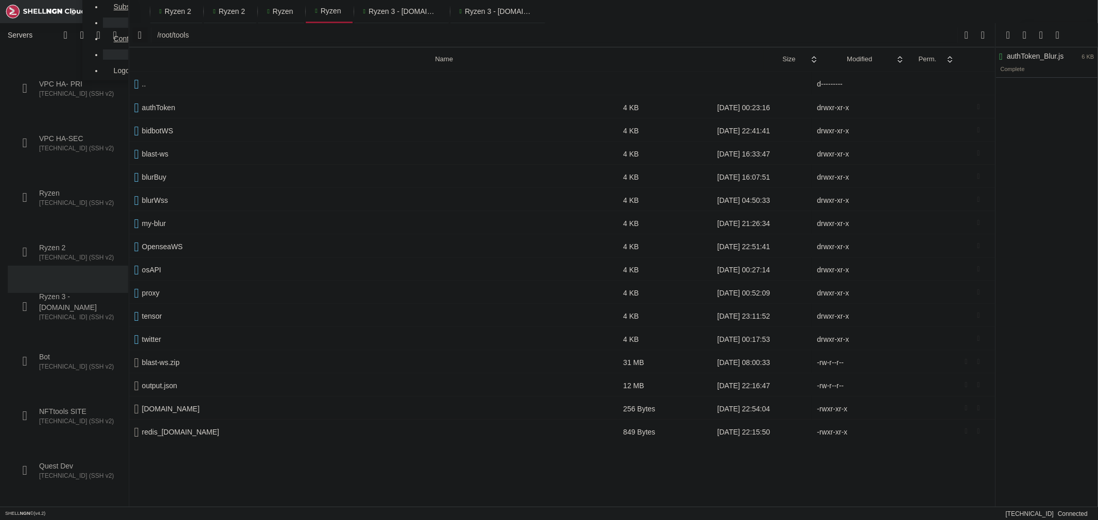
click at [139, 36] on icon "button" at bounding box center [140, 34] width 4 height 11
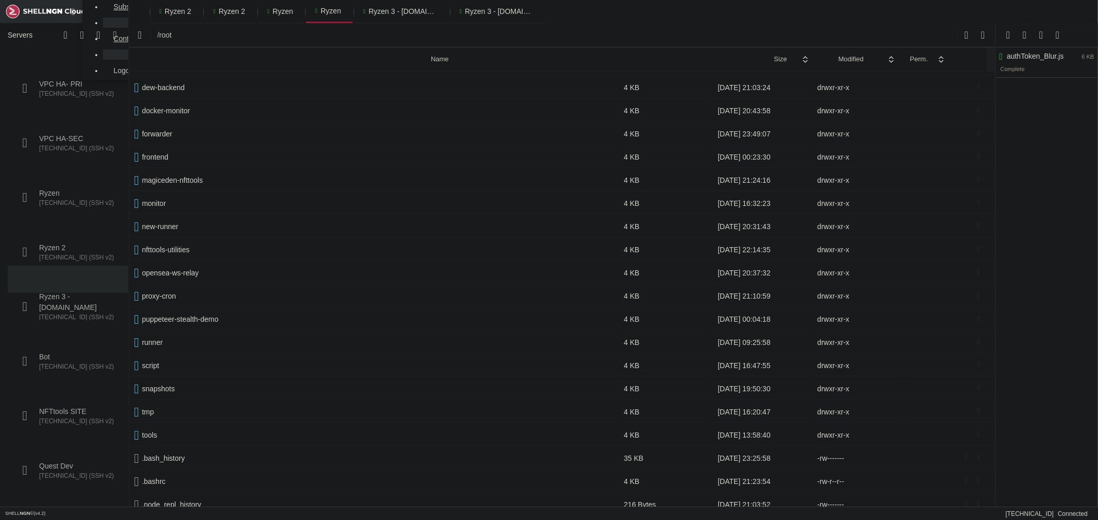
scroll to position [587, 0]
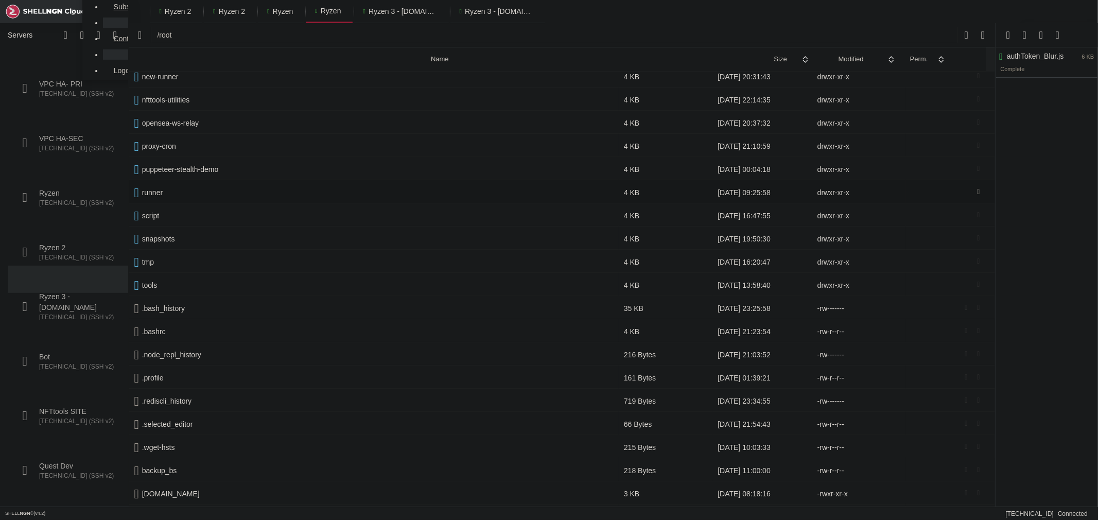
click at [168, 192] on span " runner" at bounding box center [373, 192] width 479 height 9
type input "/root/runner"
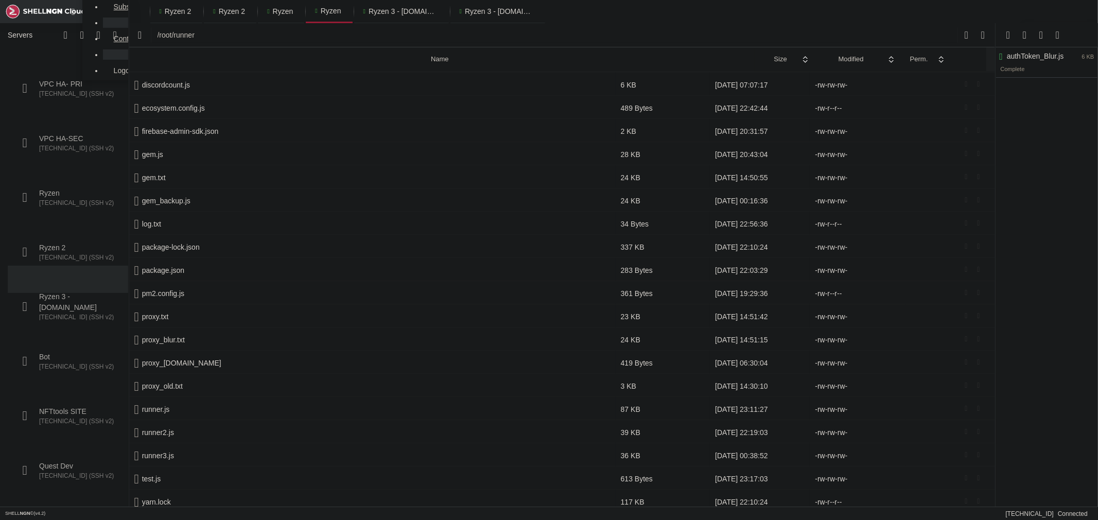
scroll to position [0, 0]
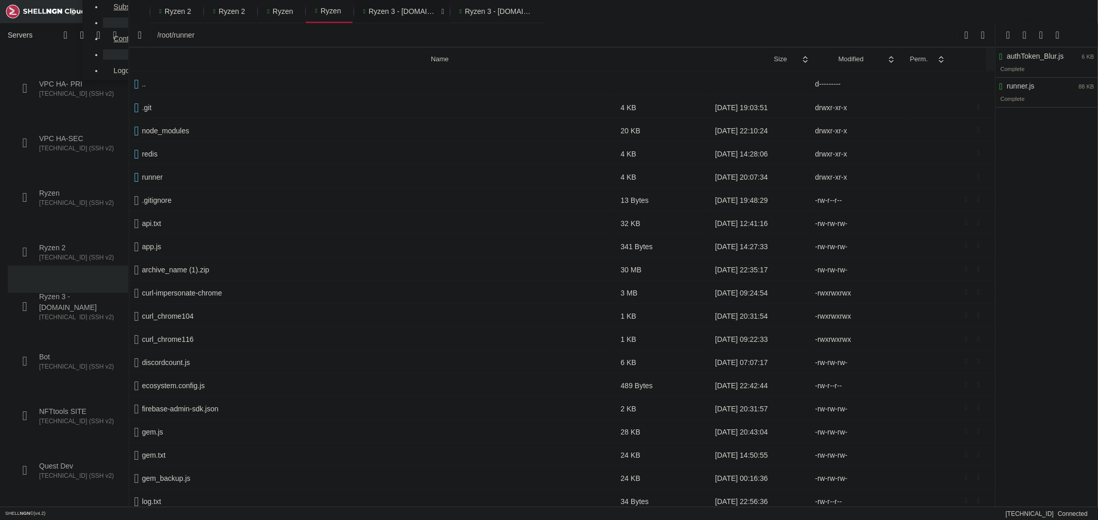
click at [420, 9] on span "Ryzen 3 - [DOMAIN_NAME]" at bounding box center [402, 11] width 68 height 10
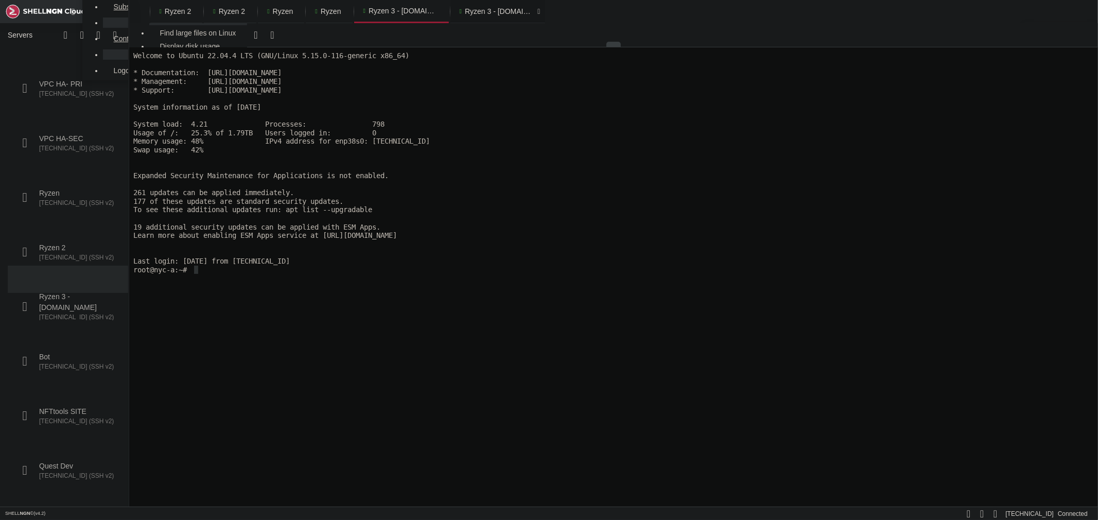
click at [501, 8] on span "Ryzen 3 - [DOMAIN_NAME]" at bounding box center [499, 11] width 68 height 10
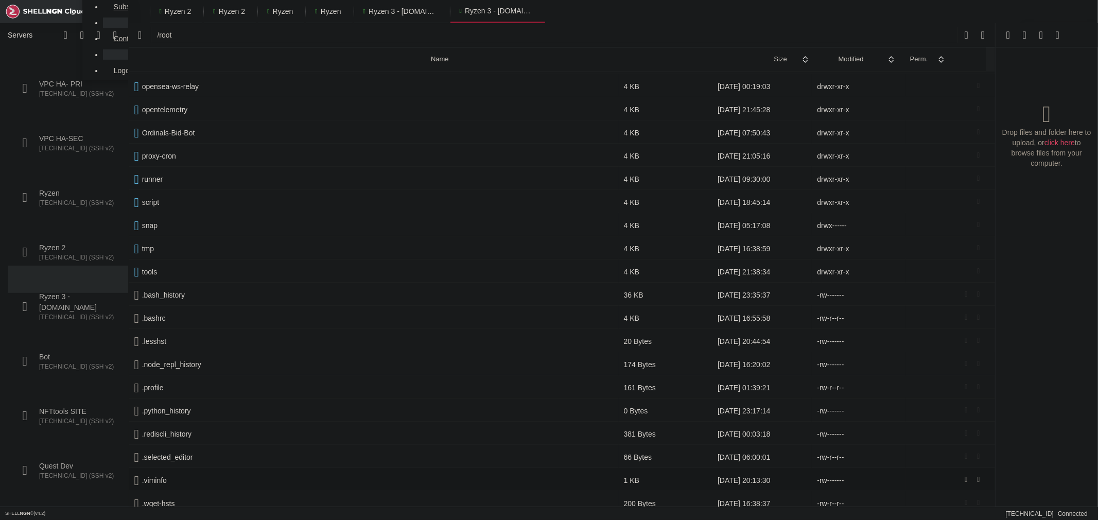
scroll to position [647, 0]
click at [159, 177] on span " tools" at bounding box center [373, 177] width 479 height 9
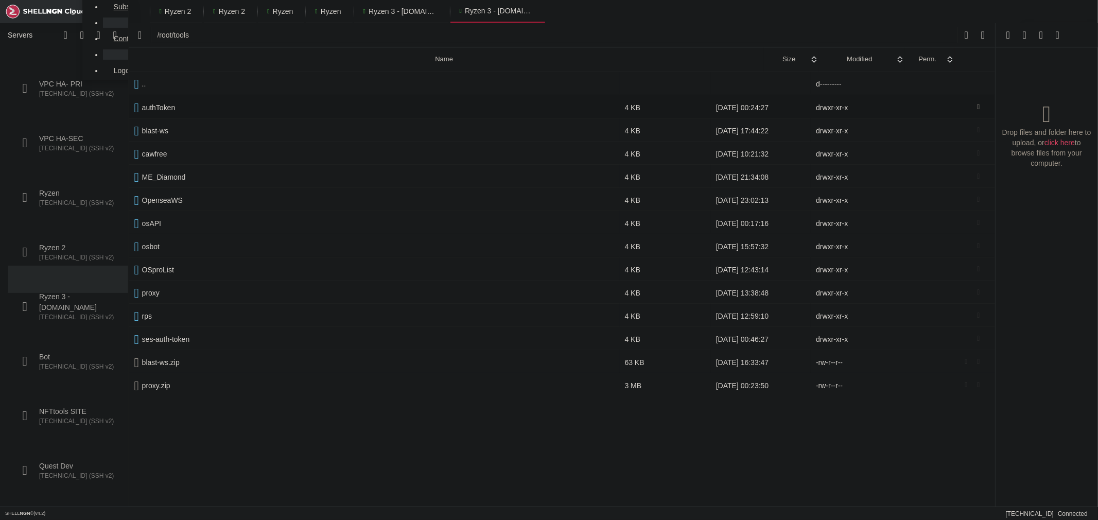
click at [180, 109] on span " authToken" at bounding box center [374, 107] width 480 height 9
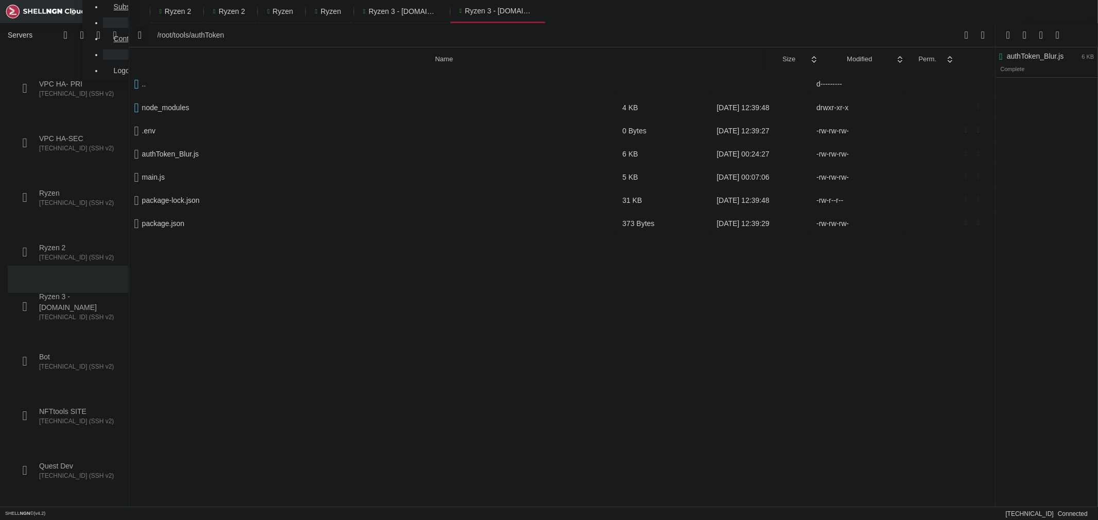
click at [142, 36] on icon "button" at bounding box center [140, 34] width 4 height 11
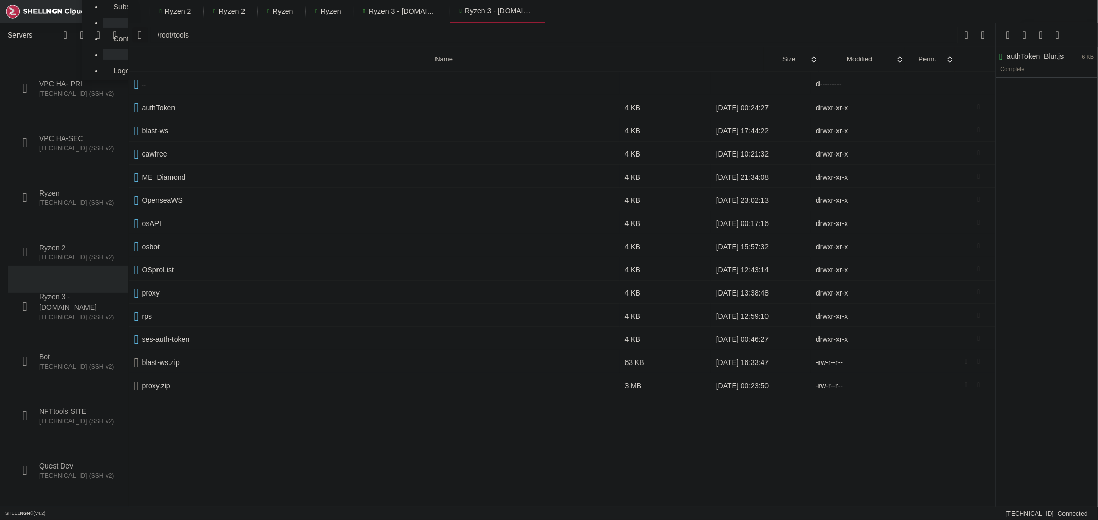
click at [141, 38] on icon "button" at bounding box center [140, 34] width 4 height 11
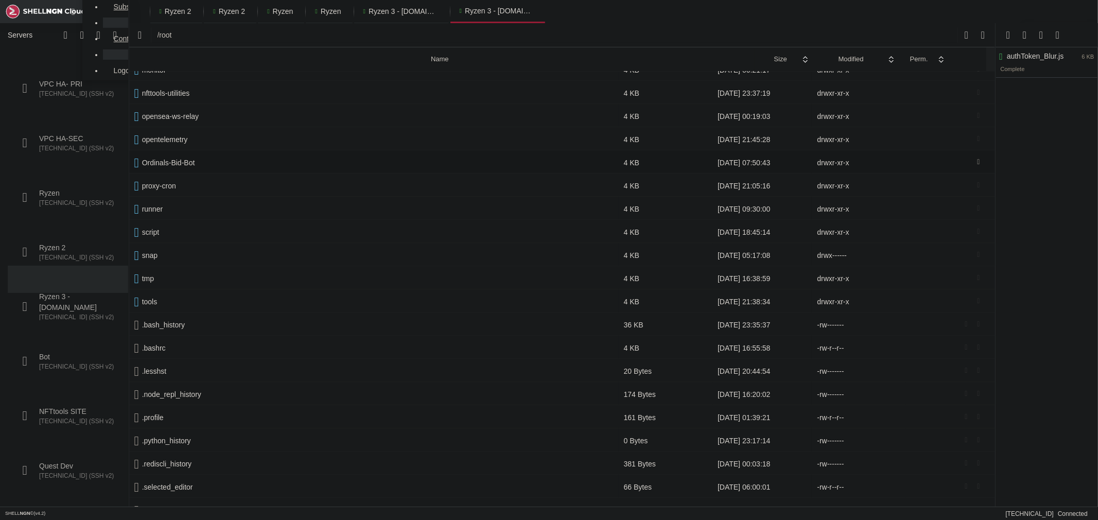
scroll to position [520, 0]
click at [163, 210] on span " runner" at bounding box center [373, 212] width 479 height 9
type input "/root/runner"
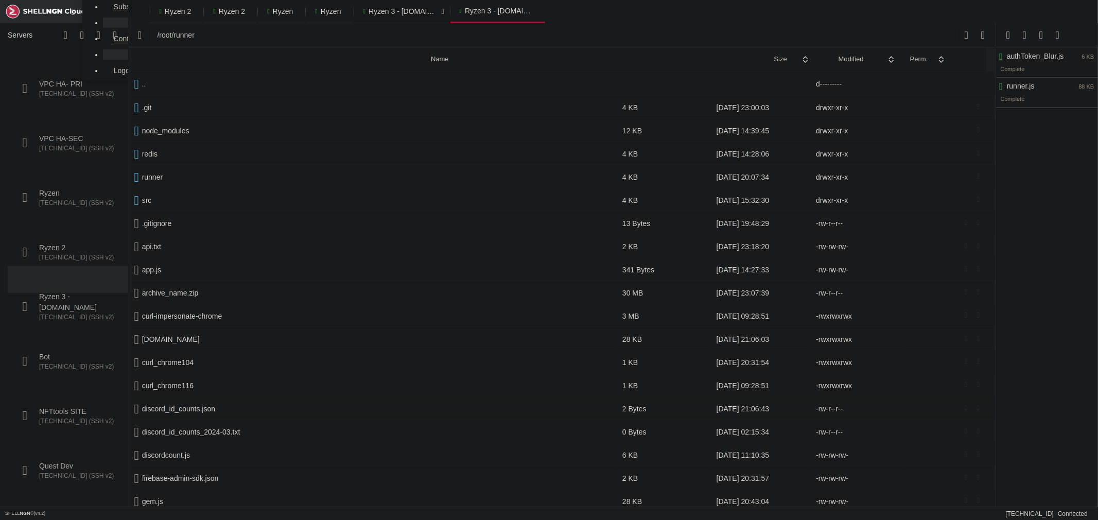
click at [406, 12] on span "Ryzen 3 - [DOMAIN_NAME]" at bounding box center [402, 11] width 68 height 10
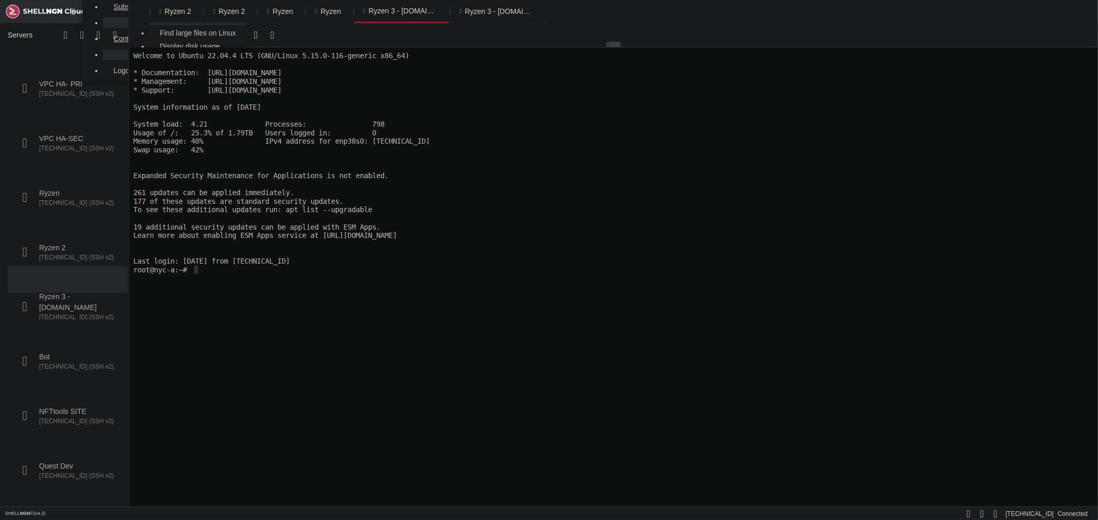
click at [454, 217] on x-row at bounding box center [612, 218] width 959 height 9
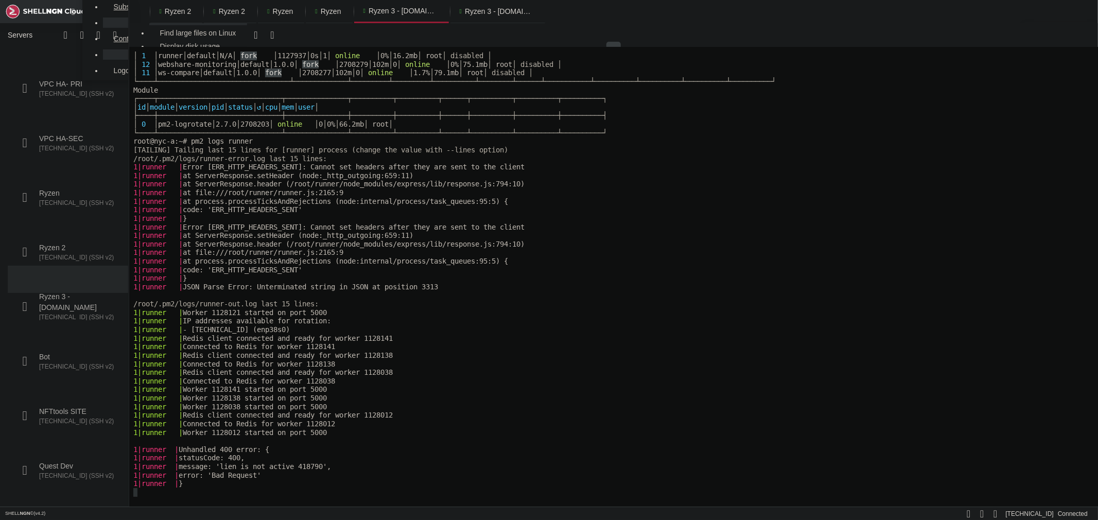
scroll to position [616, 0]
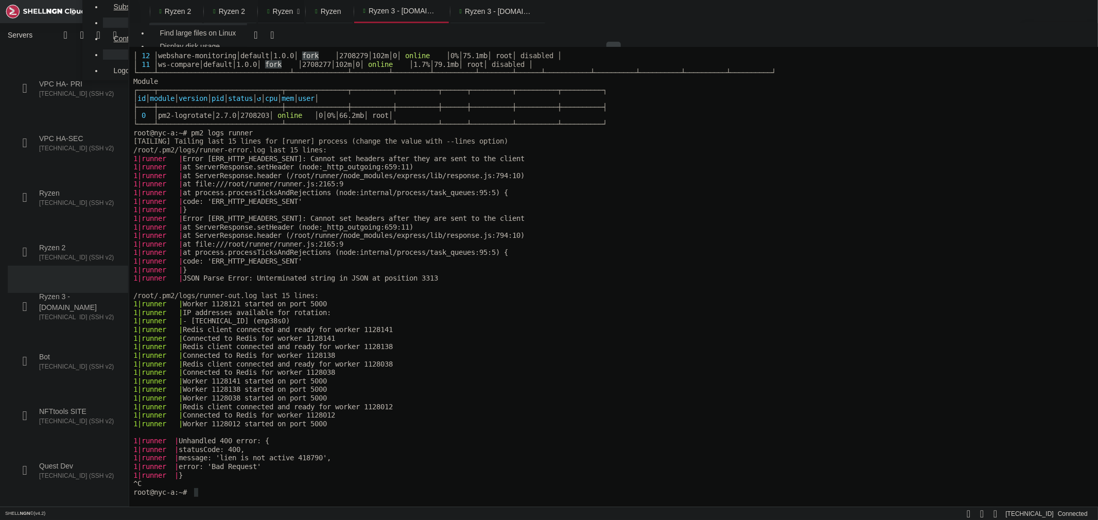
click at [283, 12] on span "Ryzen" at bounding box center [283, 11] width 21 height 10
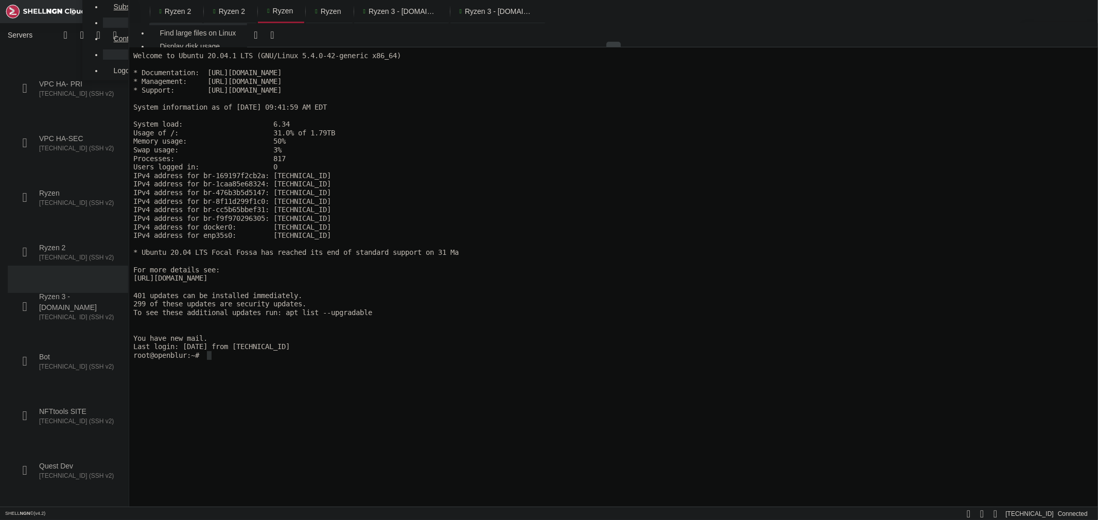
click at [463, 283] on x-row at bounding box center [612, 286] width 959 height 9
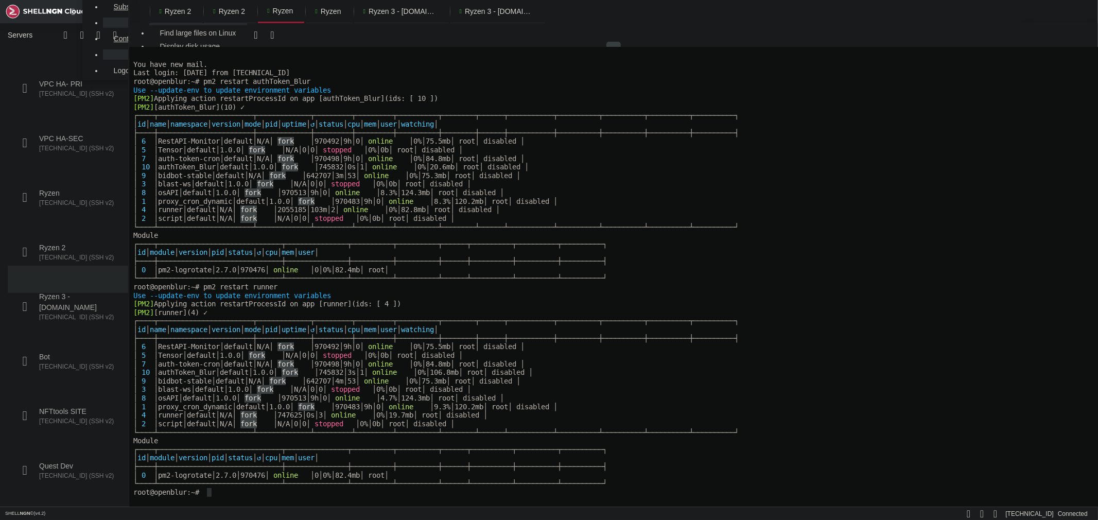
scroll to position [274, 0]
